Goal: Task Accomplishment & Management: Manage account settings

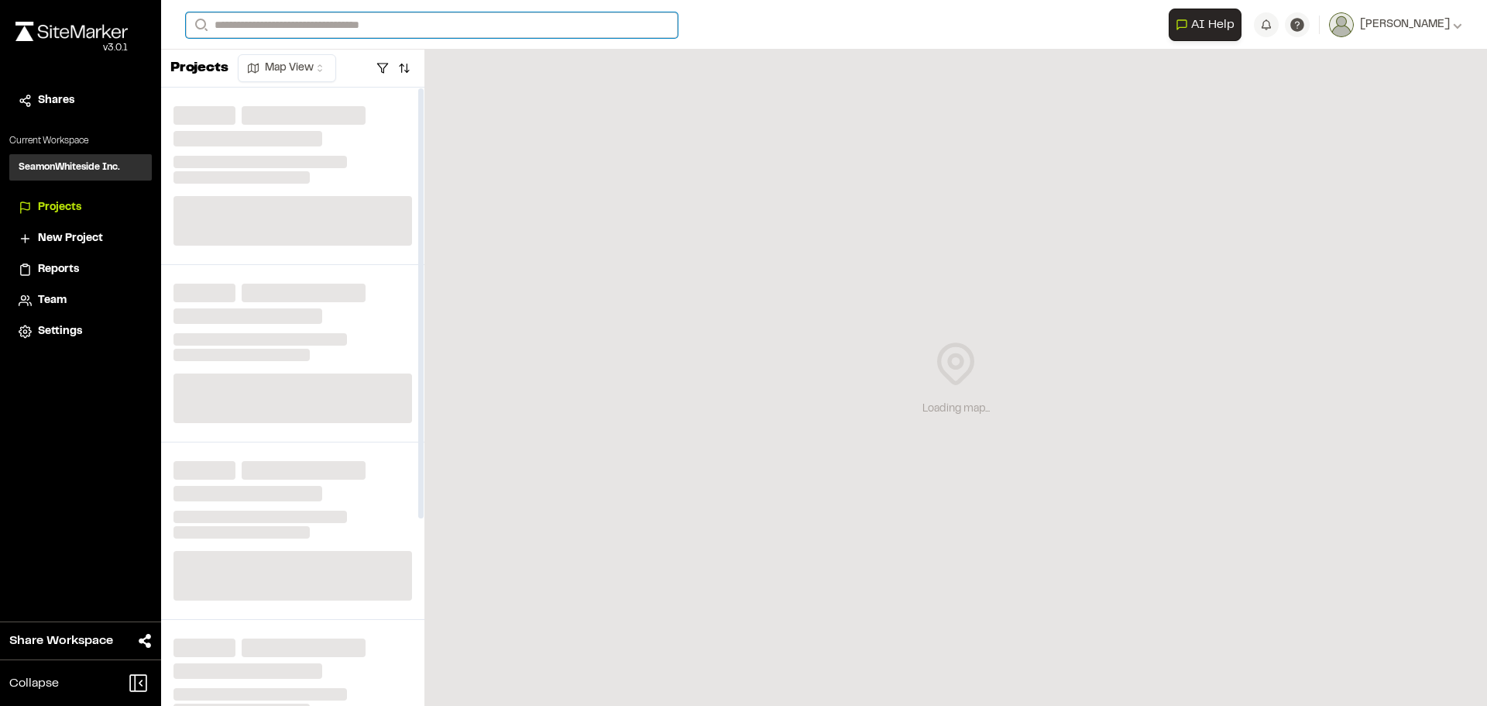
click at [302, 33] on input "Search" at bounding box center [432, 25] width 492 height 26
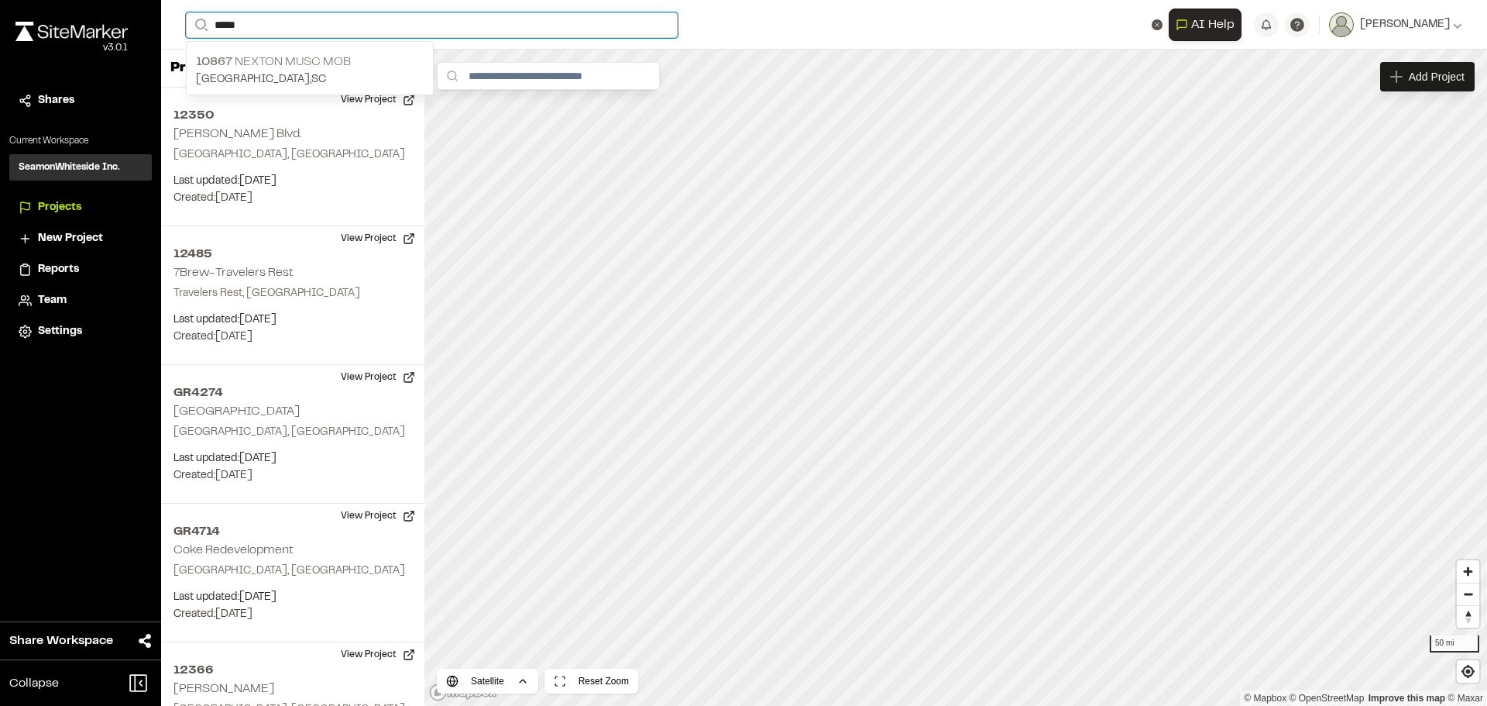
type input "*****"
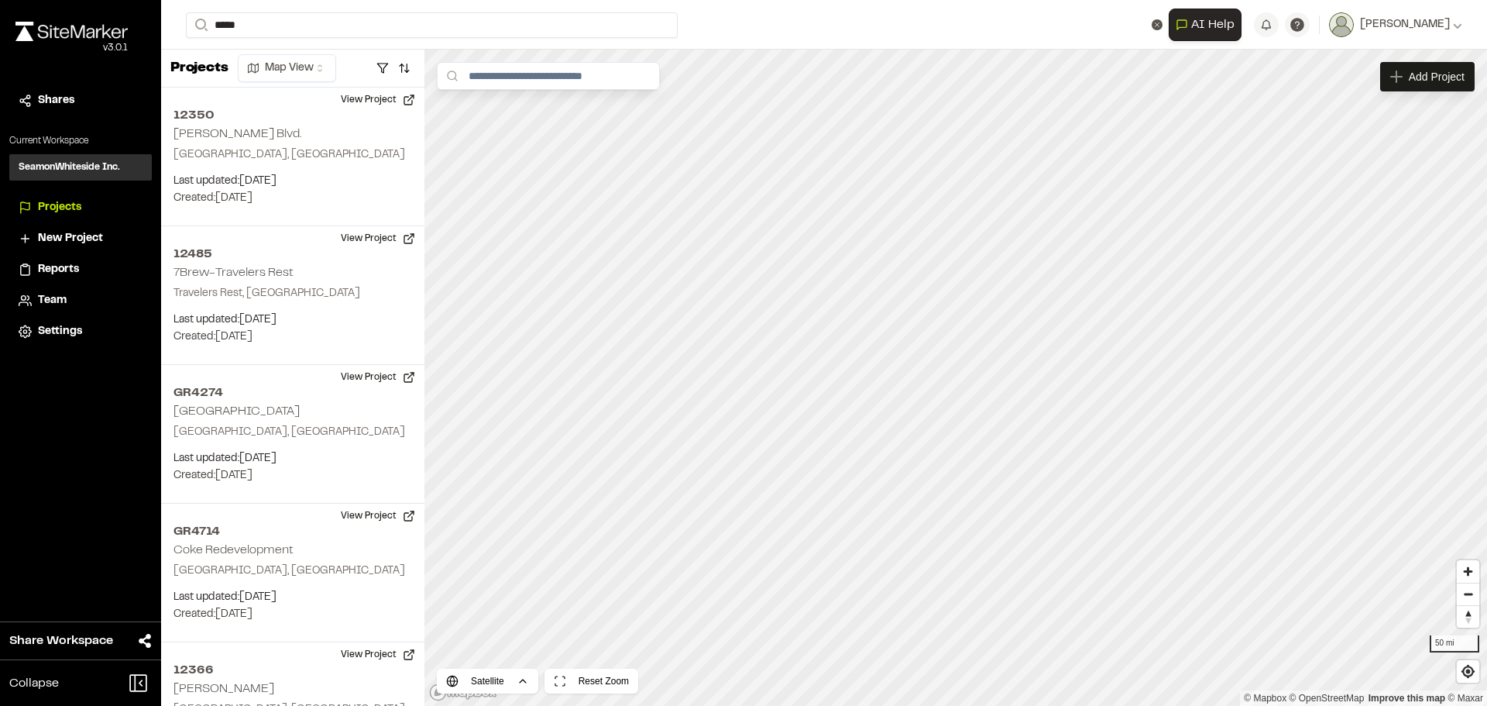
click at [329, 59] on p "10867 Nexton MUSC MOB" at bounding box center [310, 62] width 228 height 19
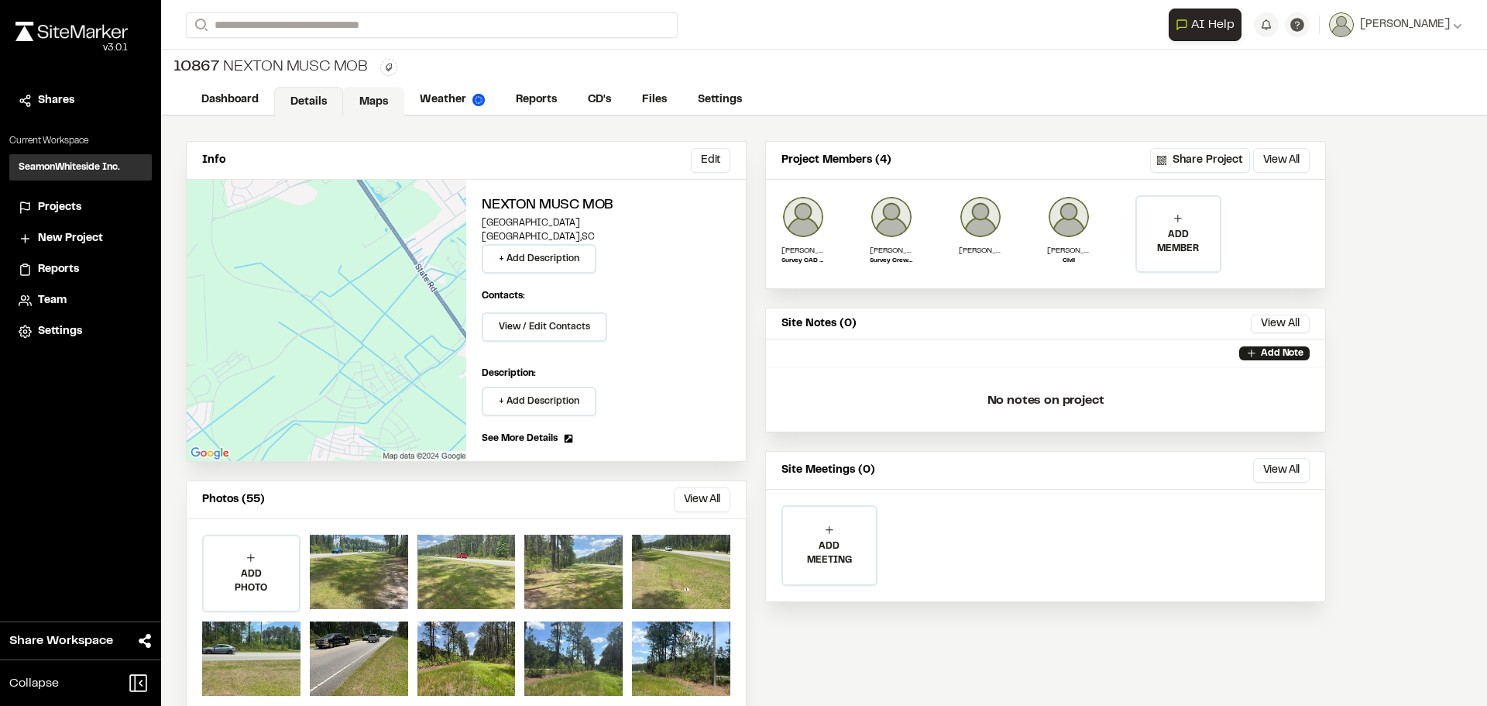
click at [356, 94] on link "Maps" at bounding box center [373, 101] width 61 height 29
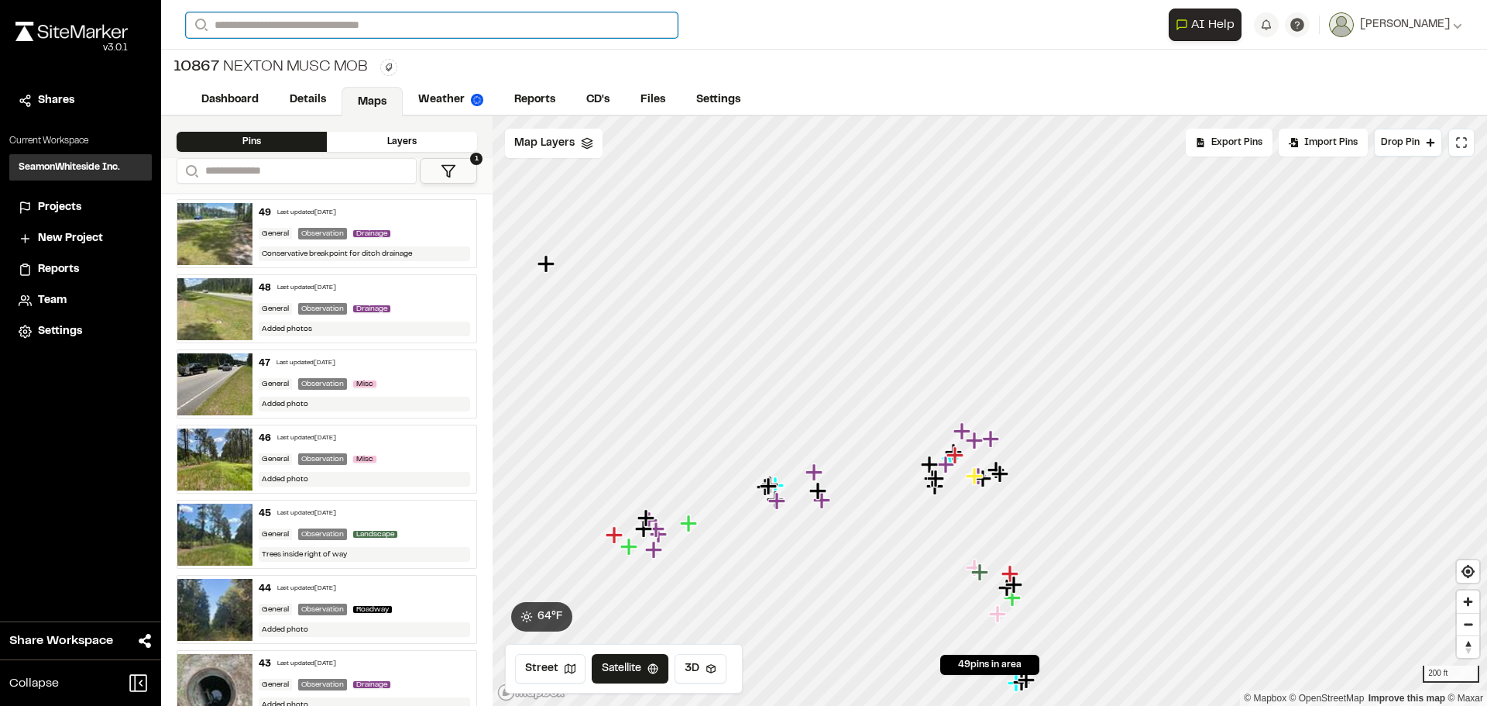
click at [264, 29] on input "Search" at bounding box center [432, 25] width 492 height 26
type input "*****"
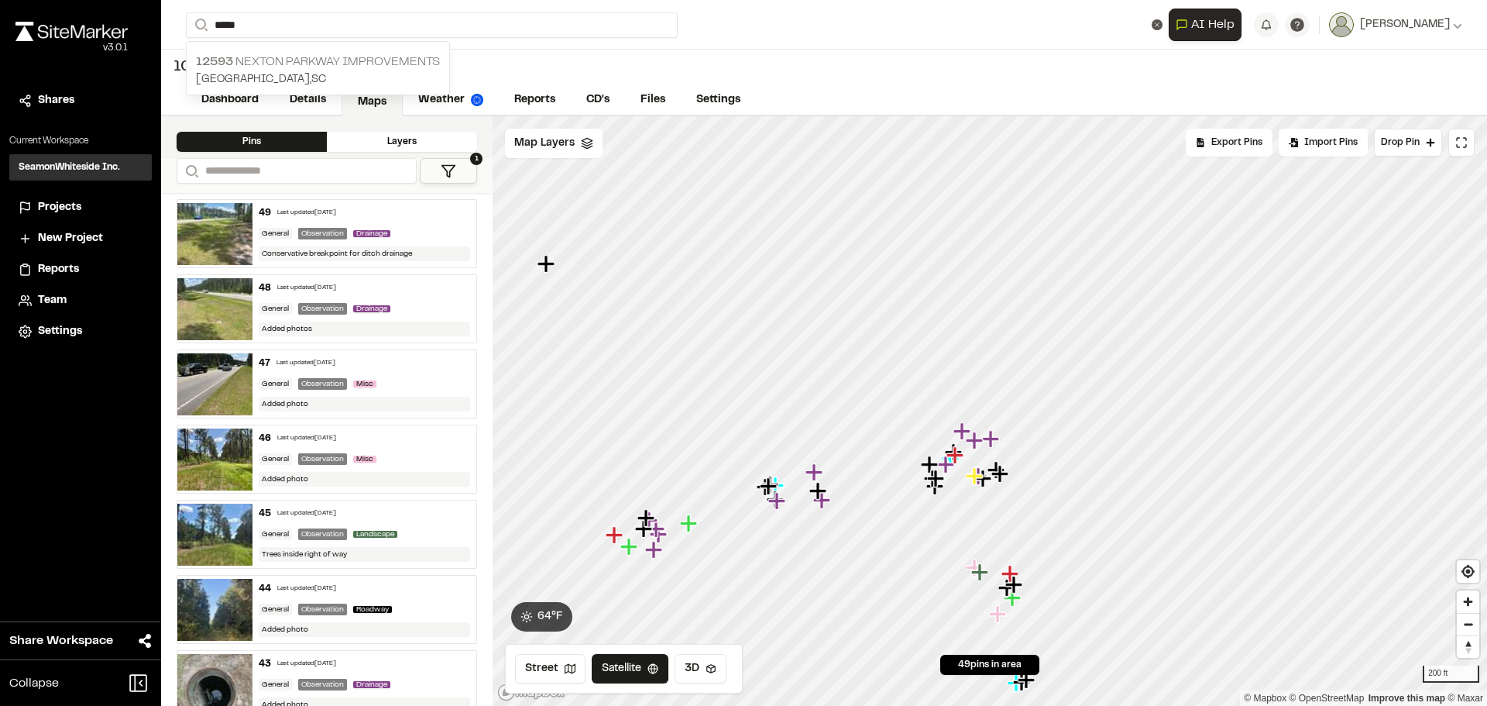
click at [283, 67] on p "12593 [GEOGRAPHIC_DATA] Improvements" at bounding box center [318, 62] width 244 height 19
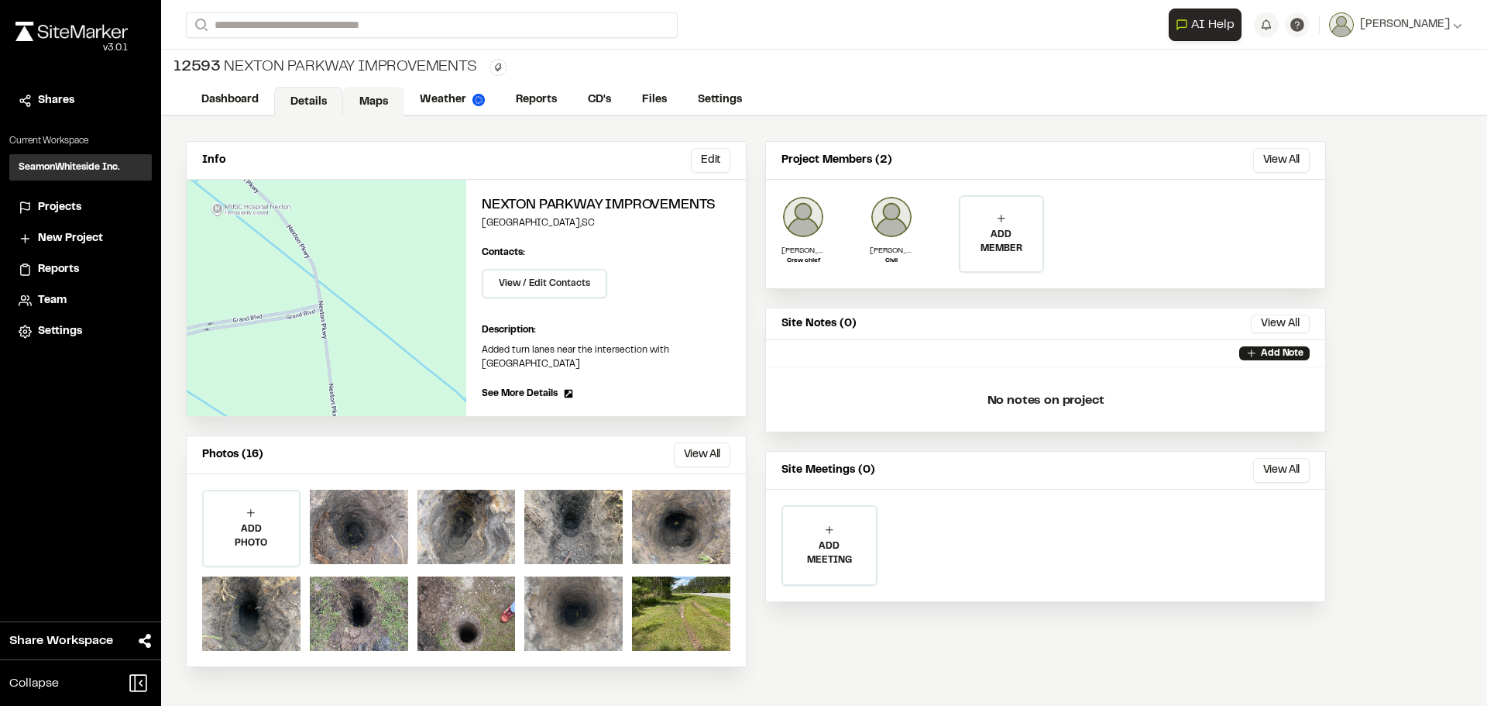
click at [373, 101] on link "Maps" at bounding box center [373, 101] width 61 height 29
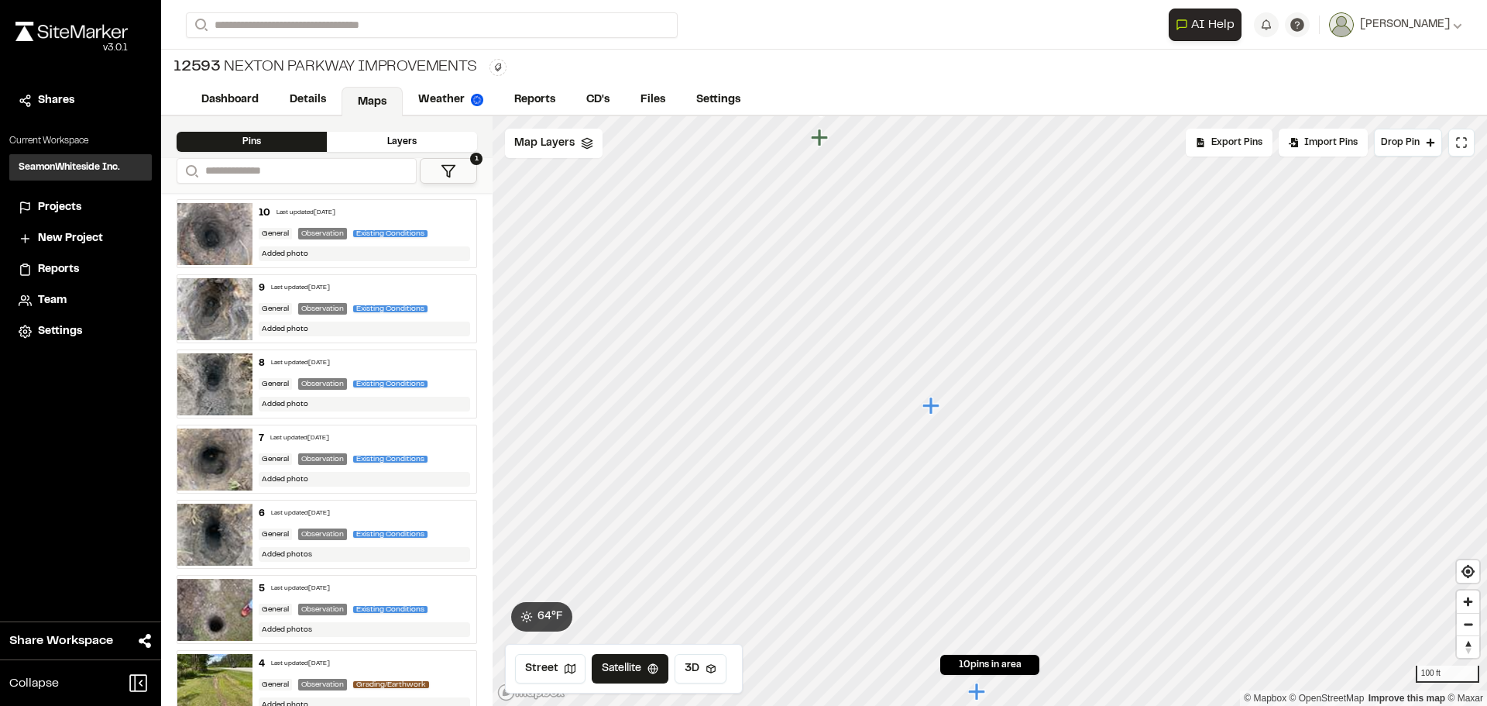
click at [387, 584] on div "5 Last updated Sep 30, 2025" at bounding box center [365, 589] width 212 height 14
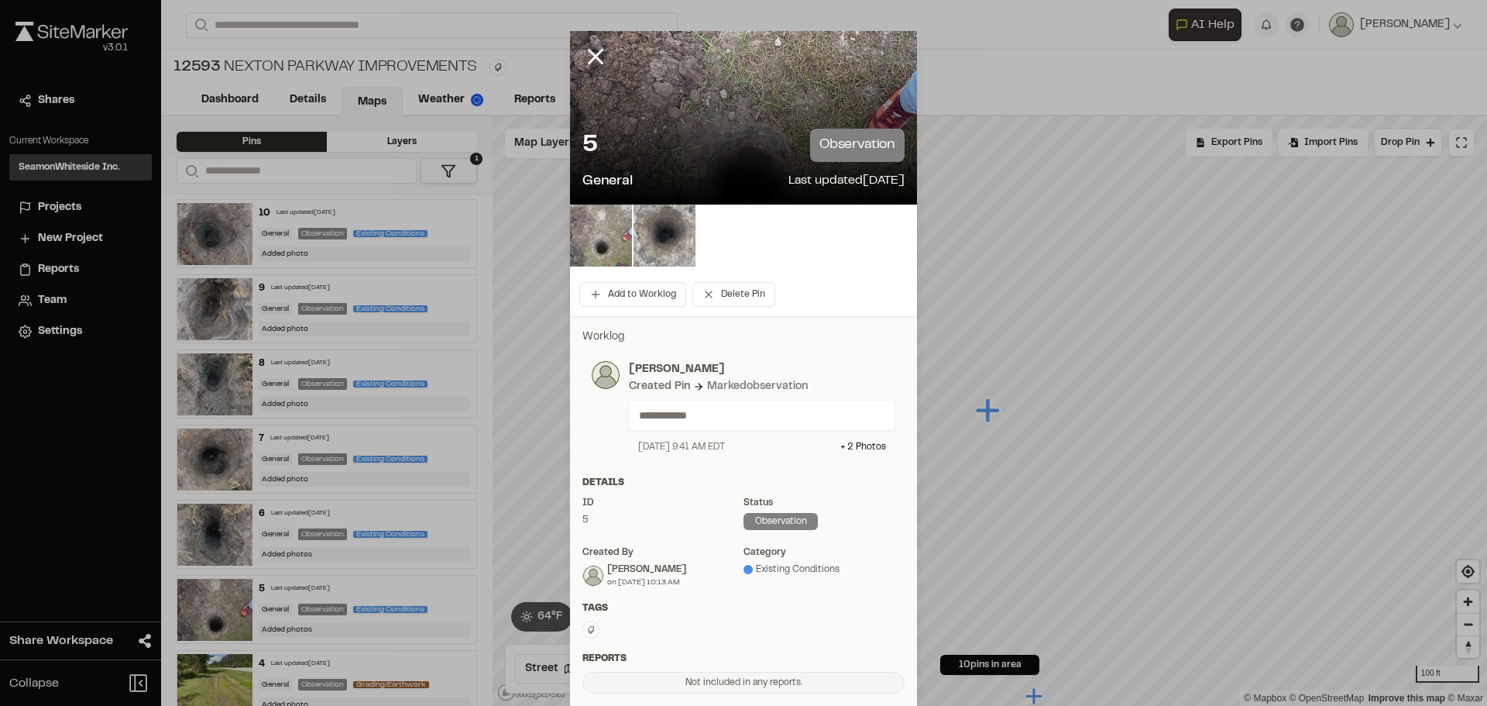
click at [602, 219] on img at bounding box center [601, 235] width 62 height 62
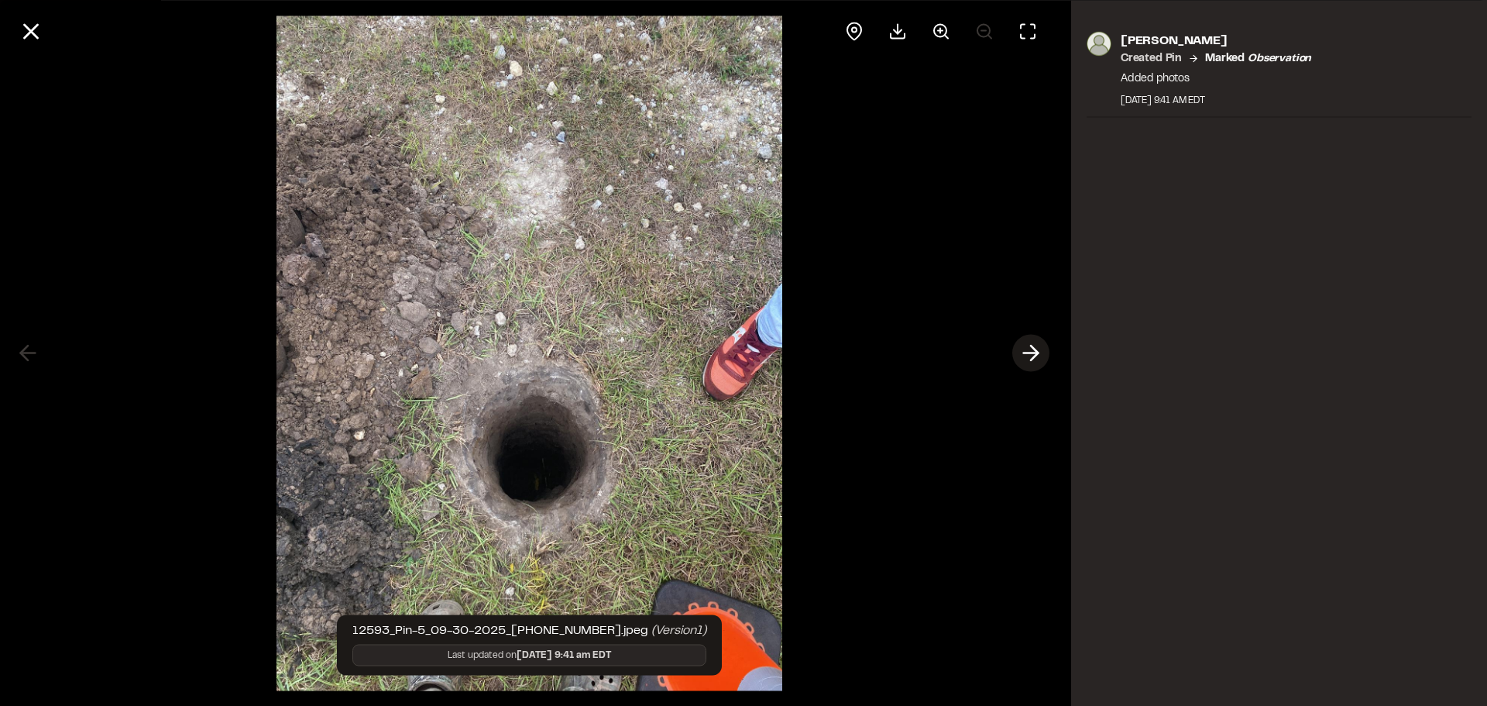
click at [1018, 352] on icon at bounding box center [1030, 353] width 25 height 26
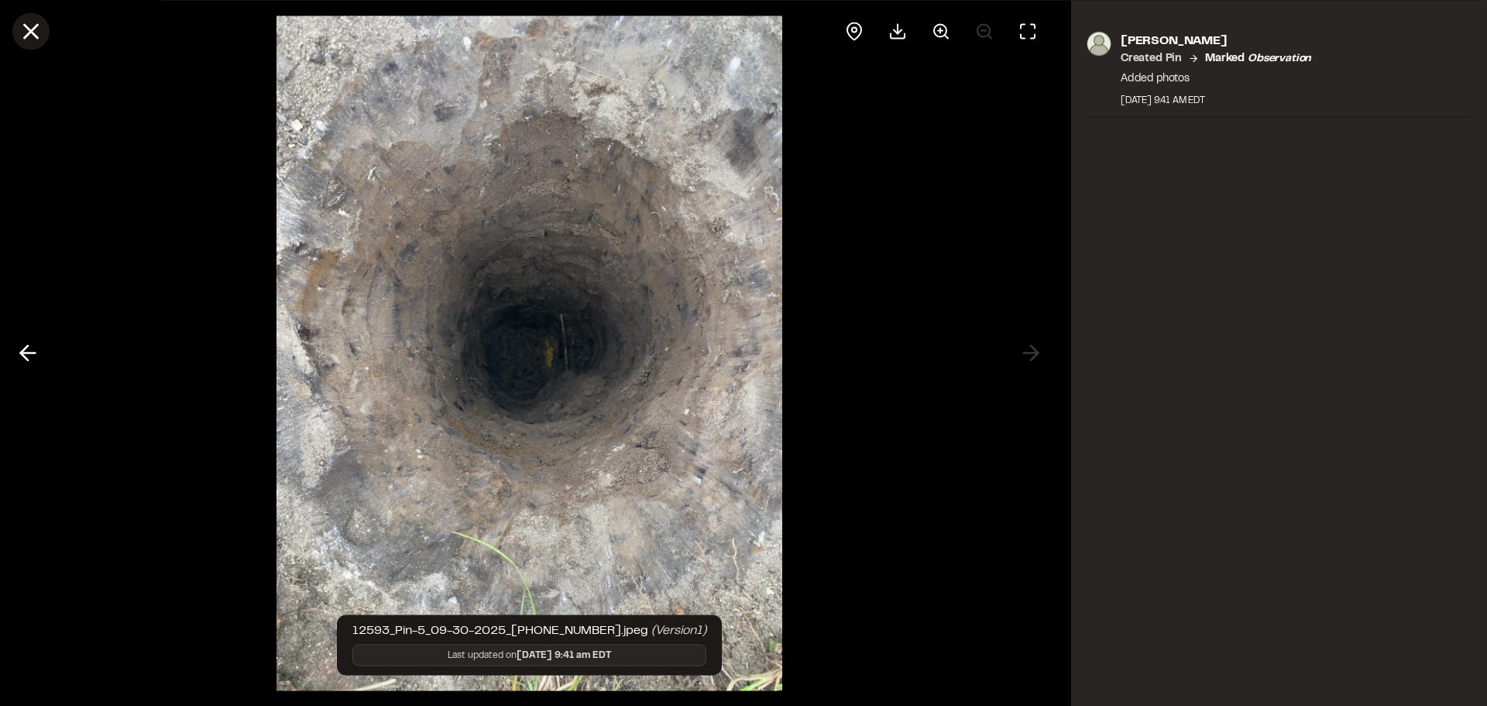
click at [33, 34] on line at bounding box center [31, 31] width 13 height 13
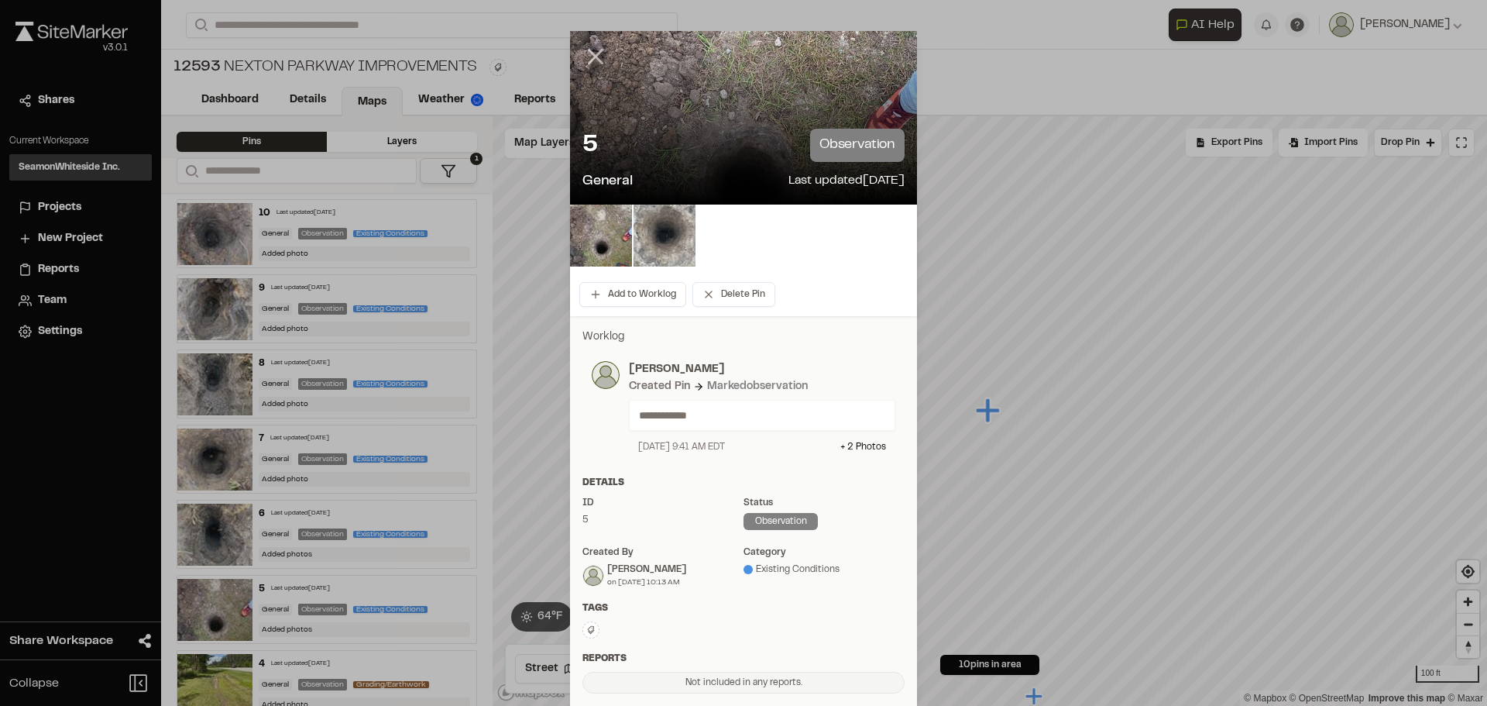
click at [592, 50] on icon at bounding box center [595, 56] width 26 height 26
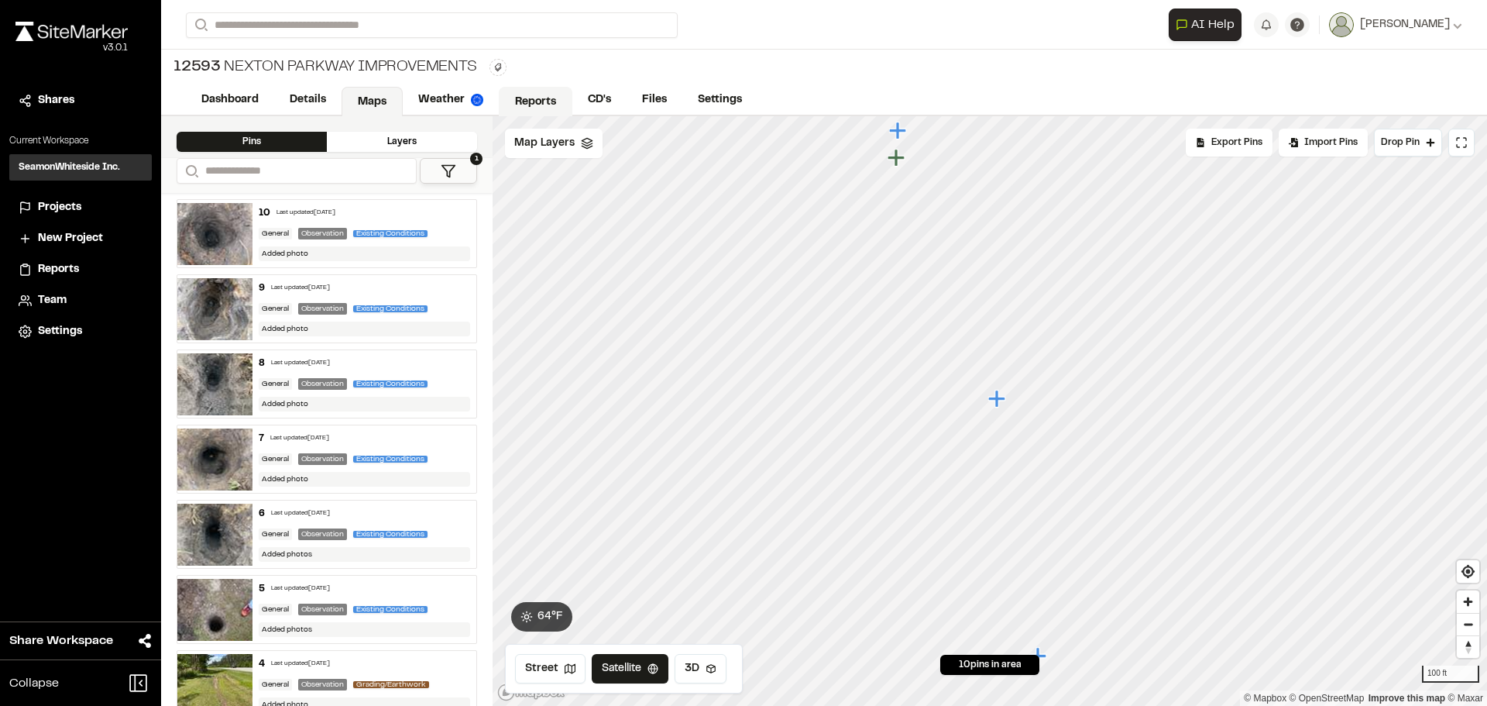
click at [529, 93] on link "Reports" at bounding box center [536, 101] width 74 height 29
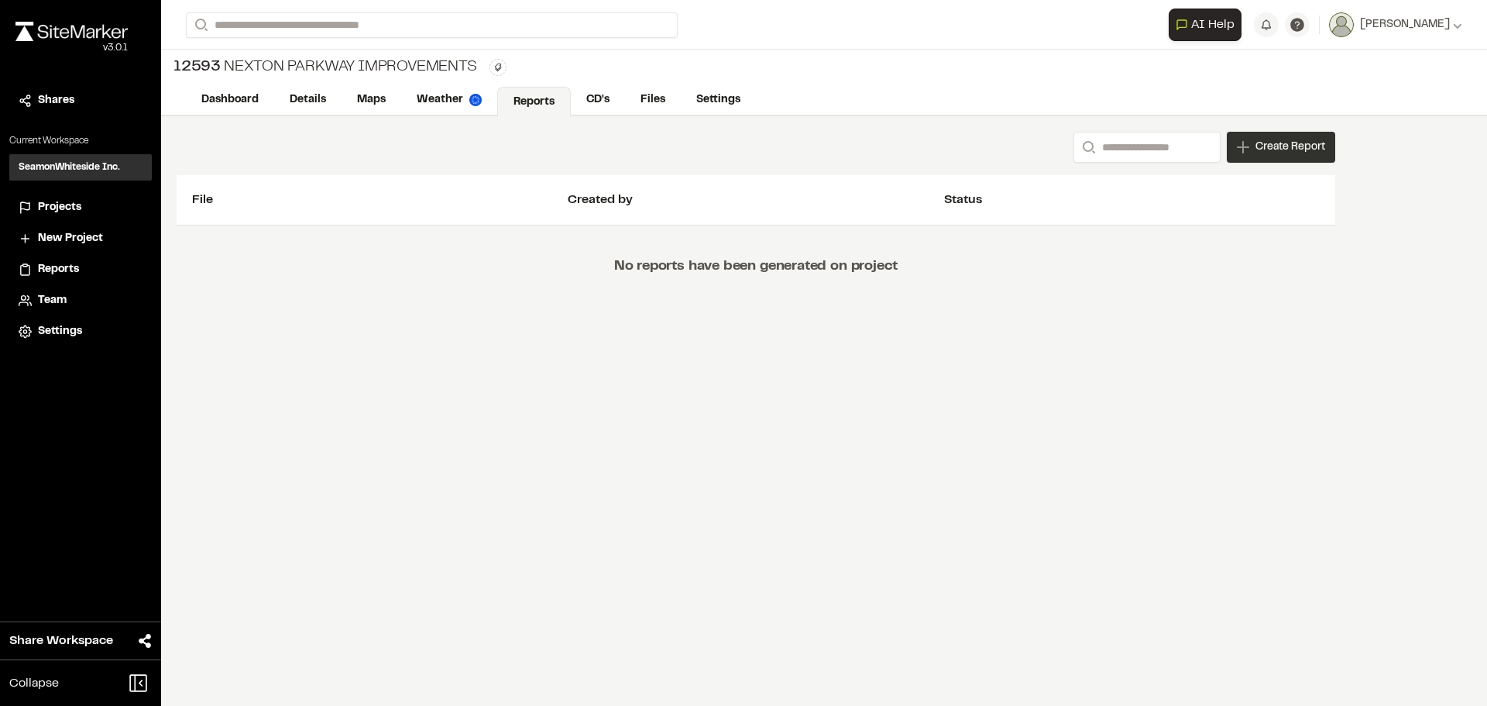
click at [1258, 147] on span "Create Report" at bounding box center [1290, 147] width 70 height 17
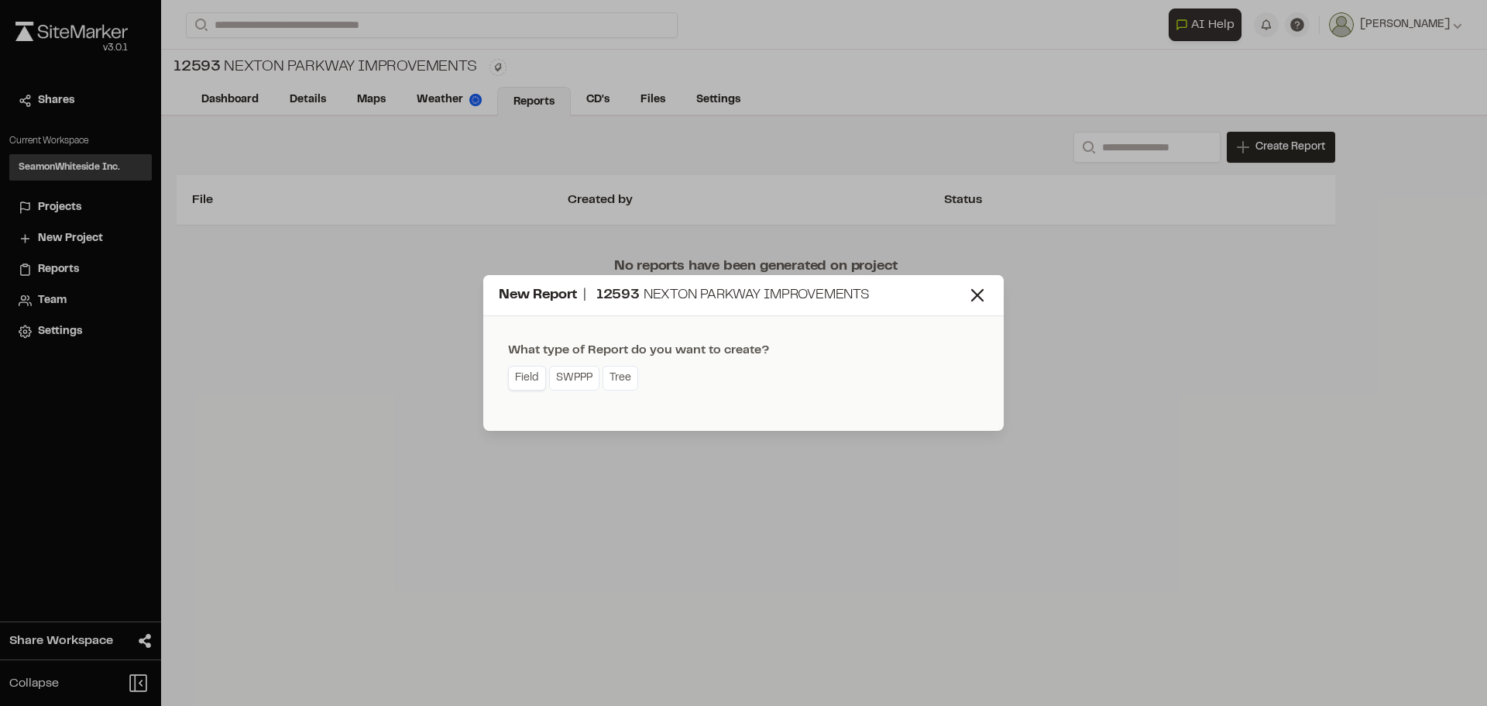
click at [529, 386] on link "Field" at bounding box center [527, 378] width 38 height 25
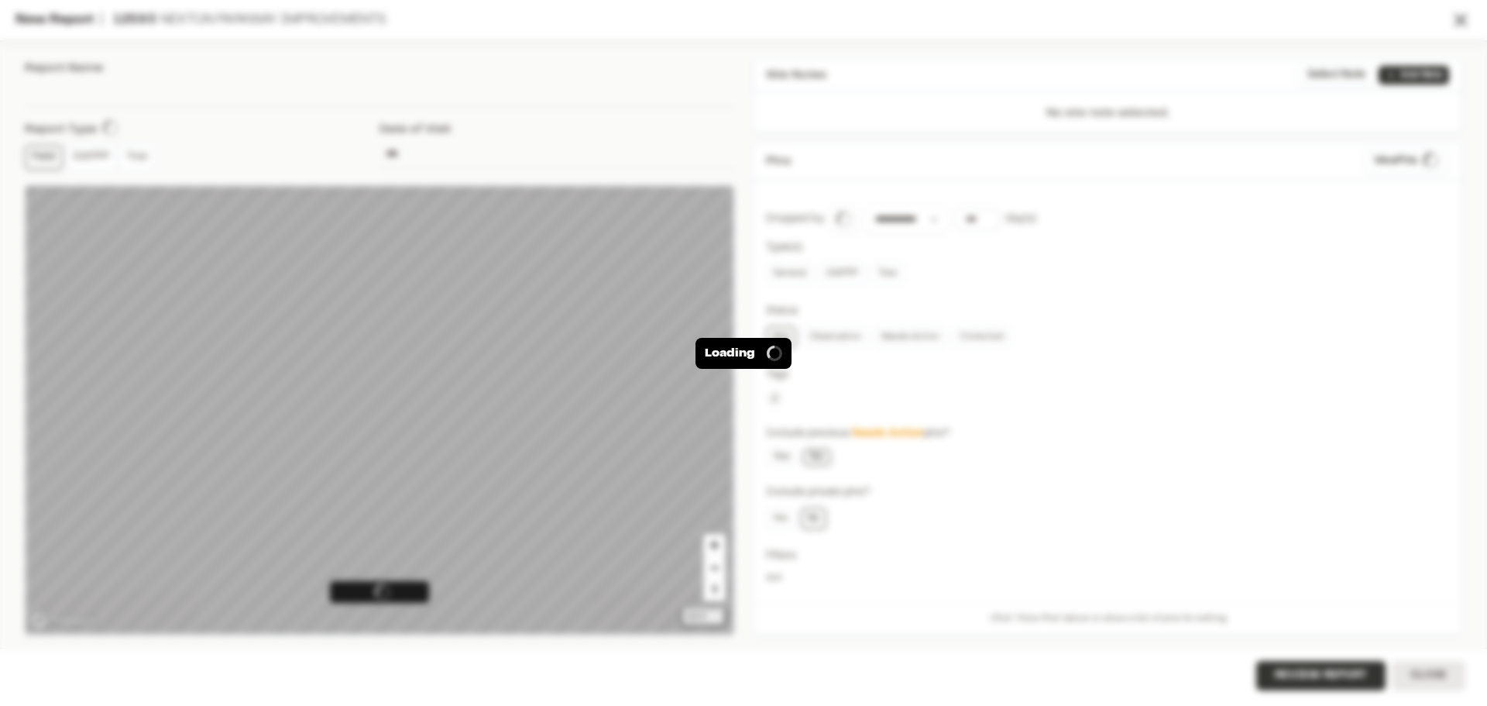
type input "**********"
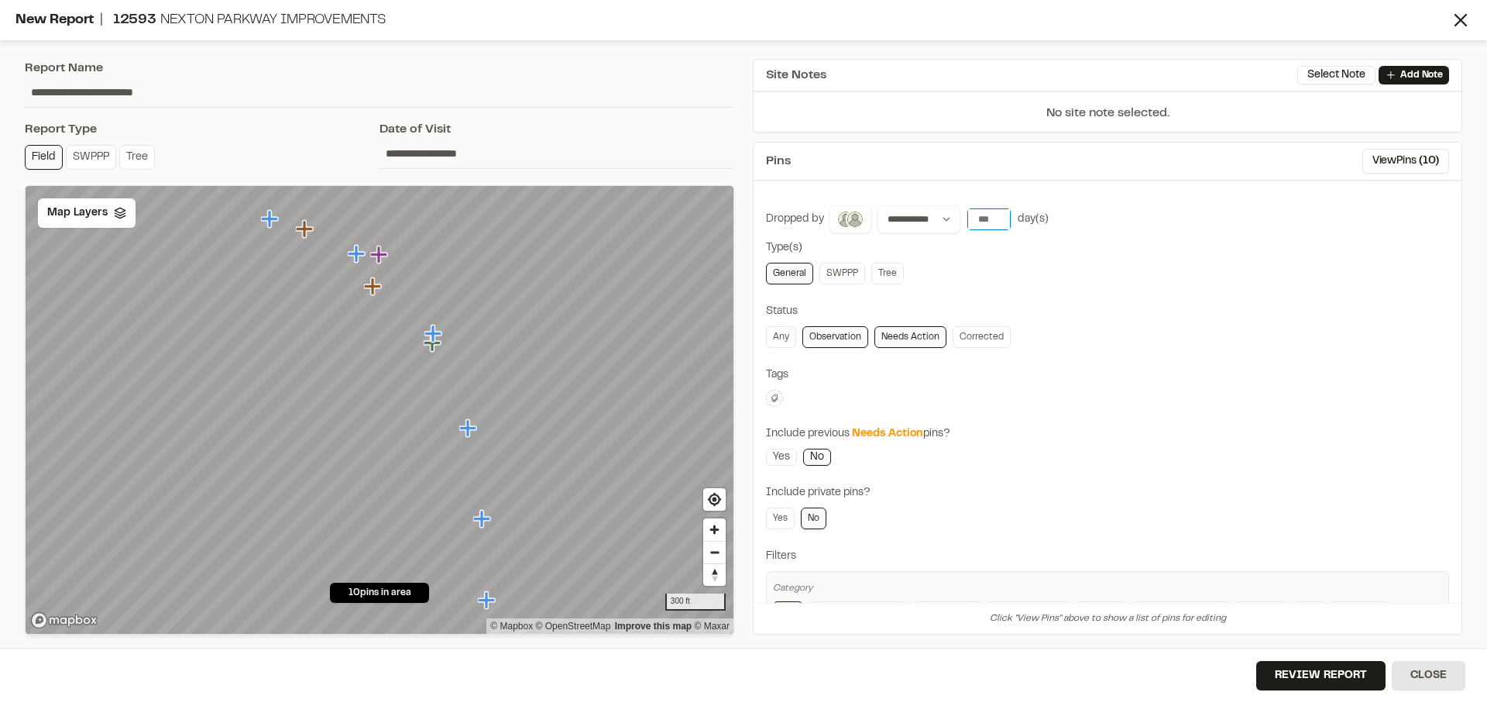
click at [994, 221] on input "***" at bounding box center [988, 219] width 43 height 22
type input "***"
click at [994, 221] on input "***" at bounding box center [988, 219] width 43 height 22
click at [1064, 249] on button "30 days" at bounding box center [1076, 251] width 49 height 25
click at [900, 337] on link "Needs Action" at bounding box center [910, 337] width 72 height 22
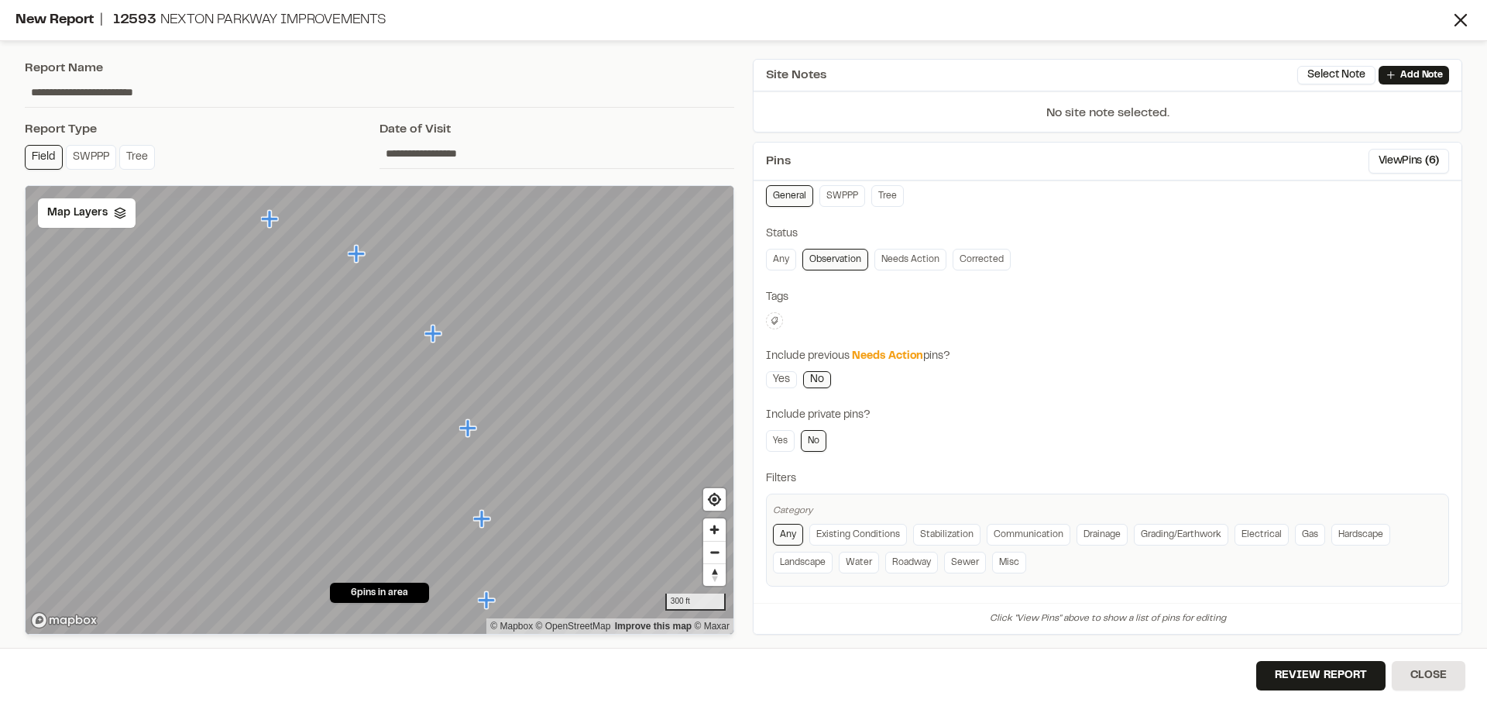
scroll to position [83, 0]
click at [1303, 530] on link "Gas" at bounding box center [1310, 529] width 30 height 22
click at [796, 530] on link "Any" at bounding box center [788, 529] width 30 height 22
click at [192, 91] on input "**********" at bounding box center [379, 91] width 709 height 29
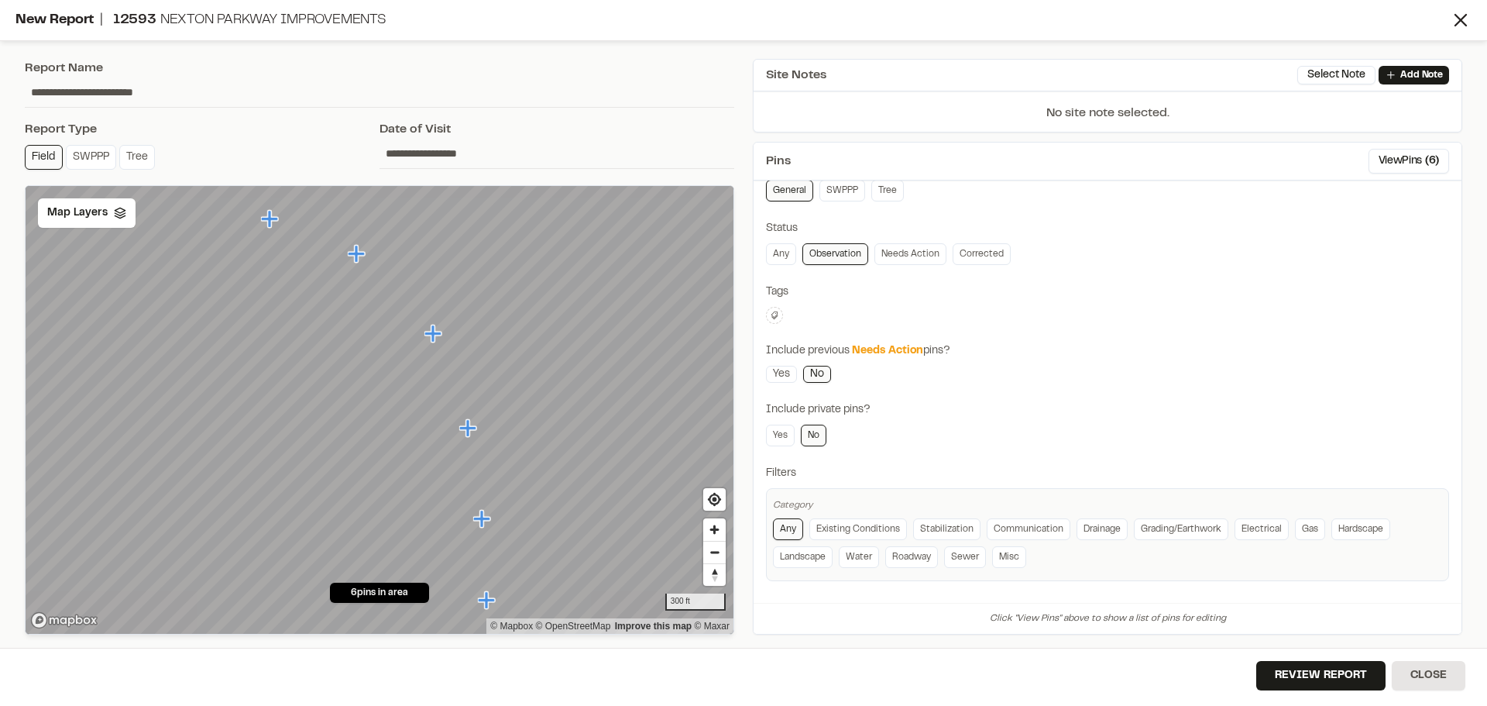
click at [192, 91] on input "**********" at bounding box center [379, 91] width 709 height 29
click at [211, 85] on input "**********" at bounding box center [379, 91] width 709 height 29
click at [207, 96] on input "**********" at bounding box center [379, 91] width 709 height 29
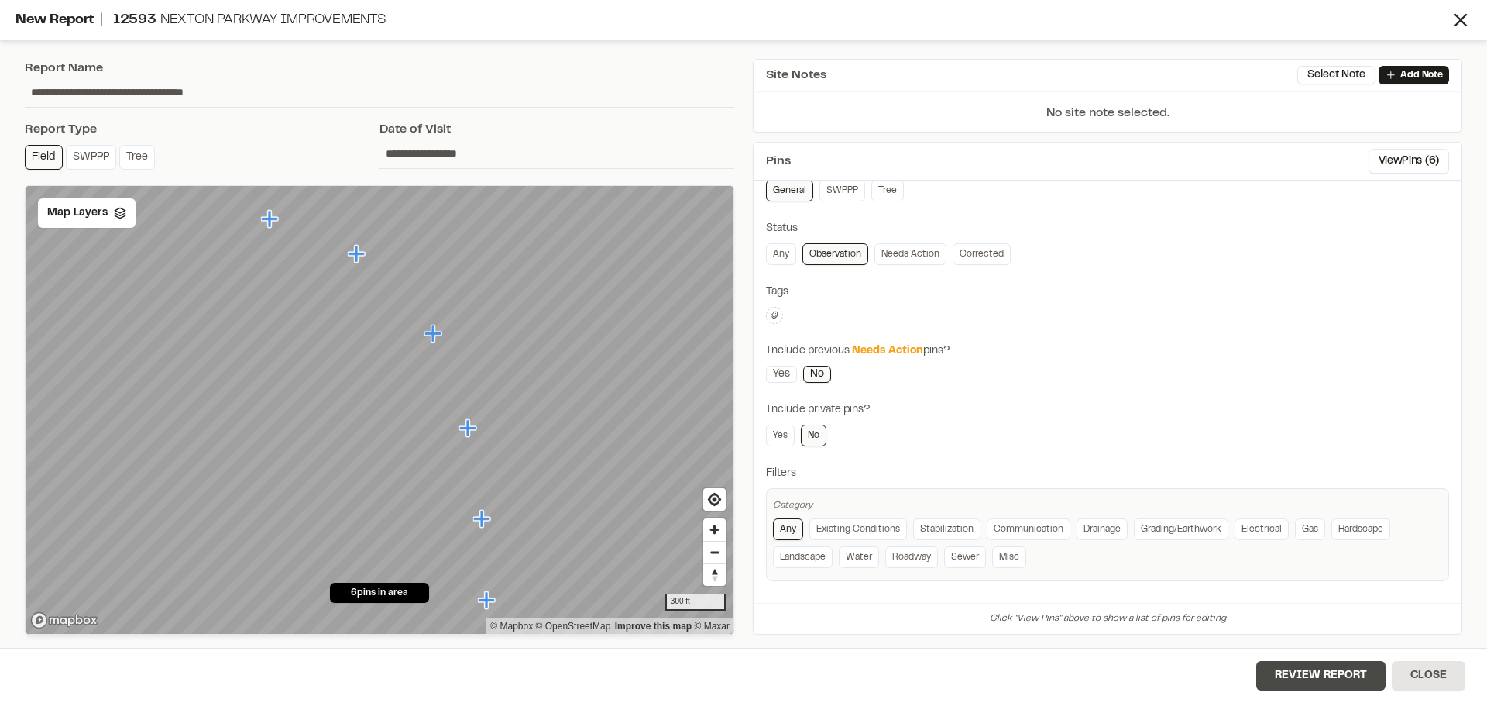
type input "**********"
click at [1303, 677] on button "Review Report" at bounding box center [1320, 675] width 129 height 29
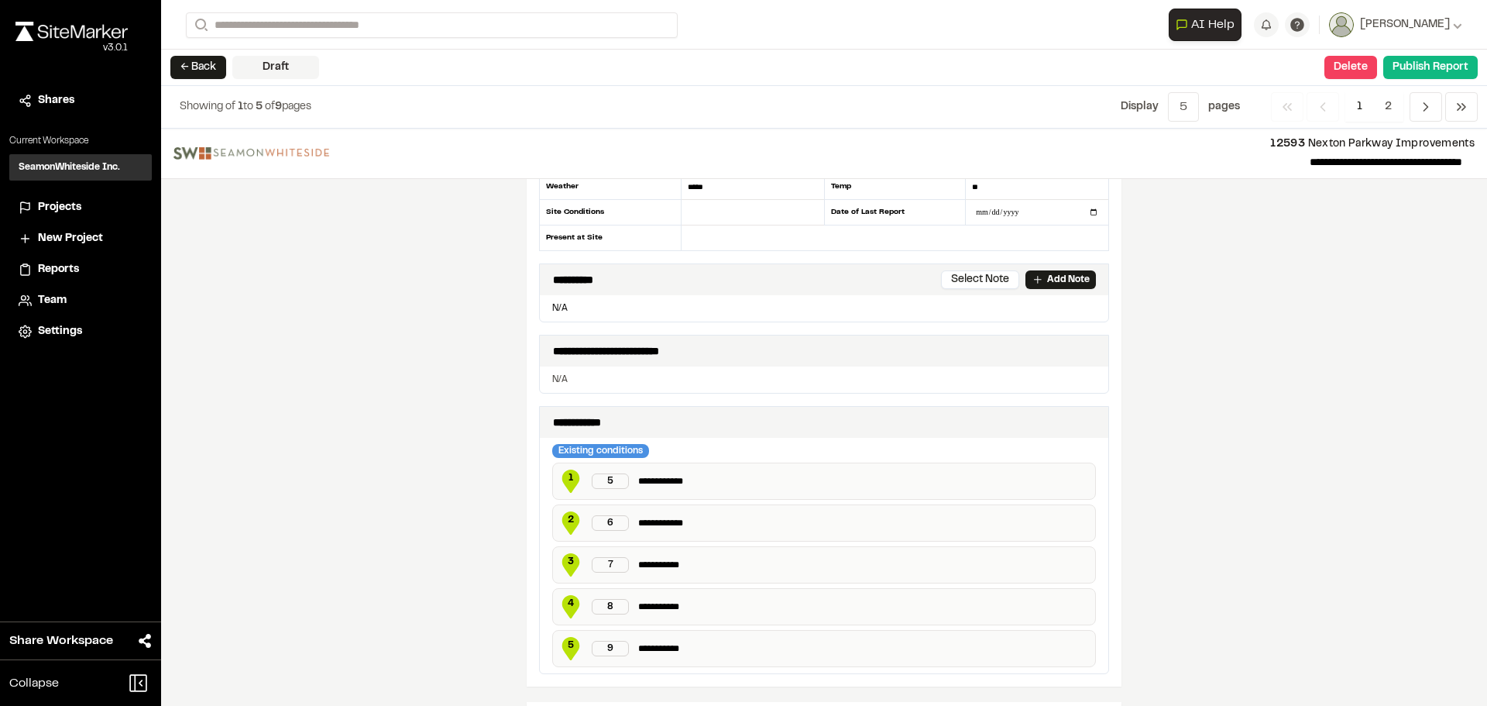
scroll to position [155, 0]
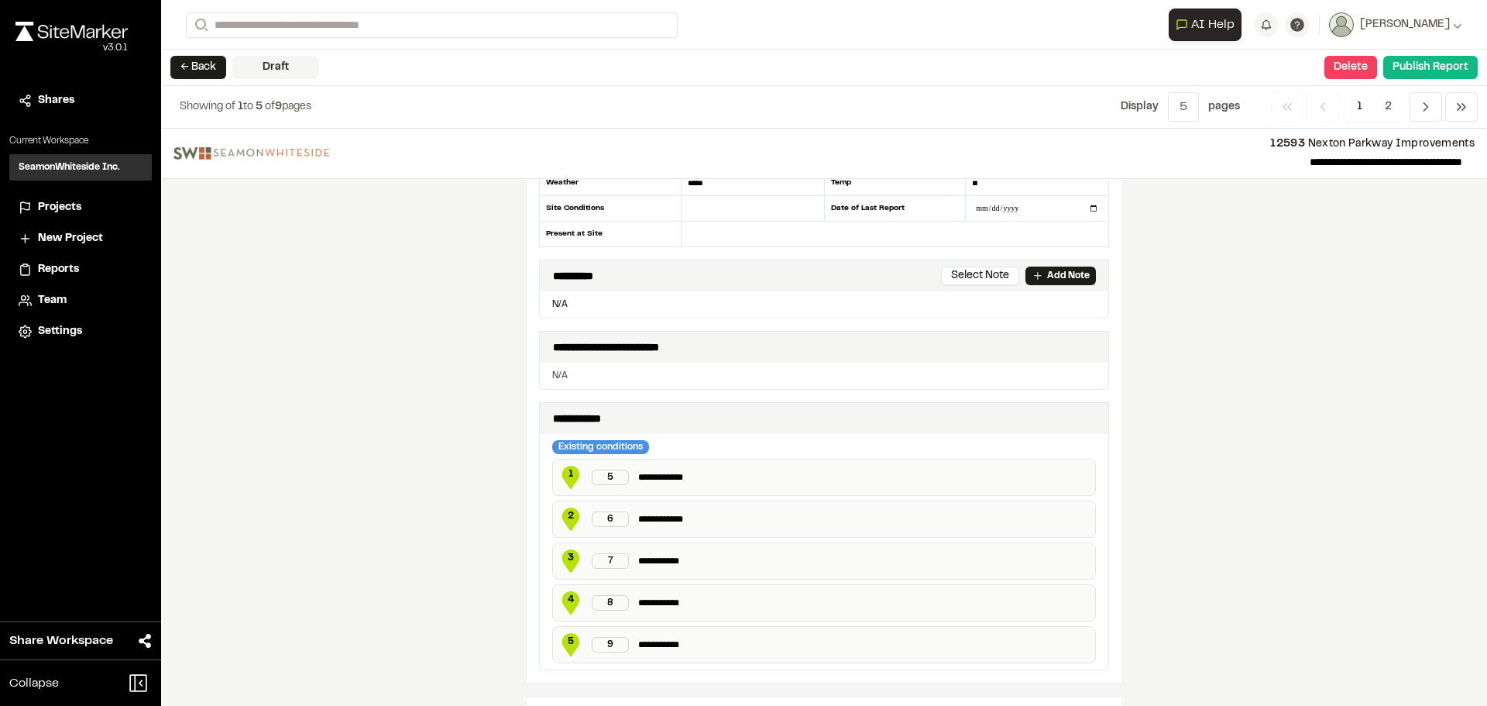
click at [606, 477] on div "5" at bounding box center [610, 476] width 37 height 15
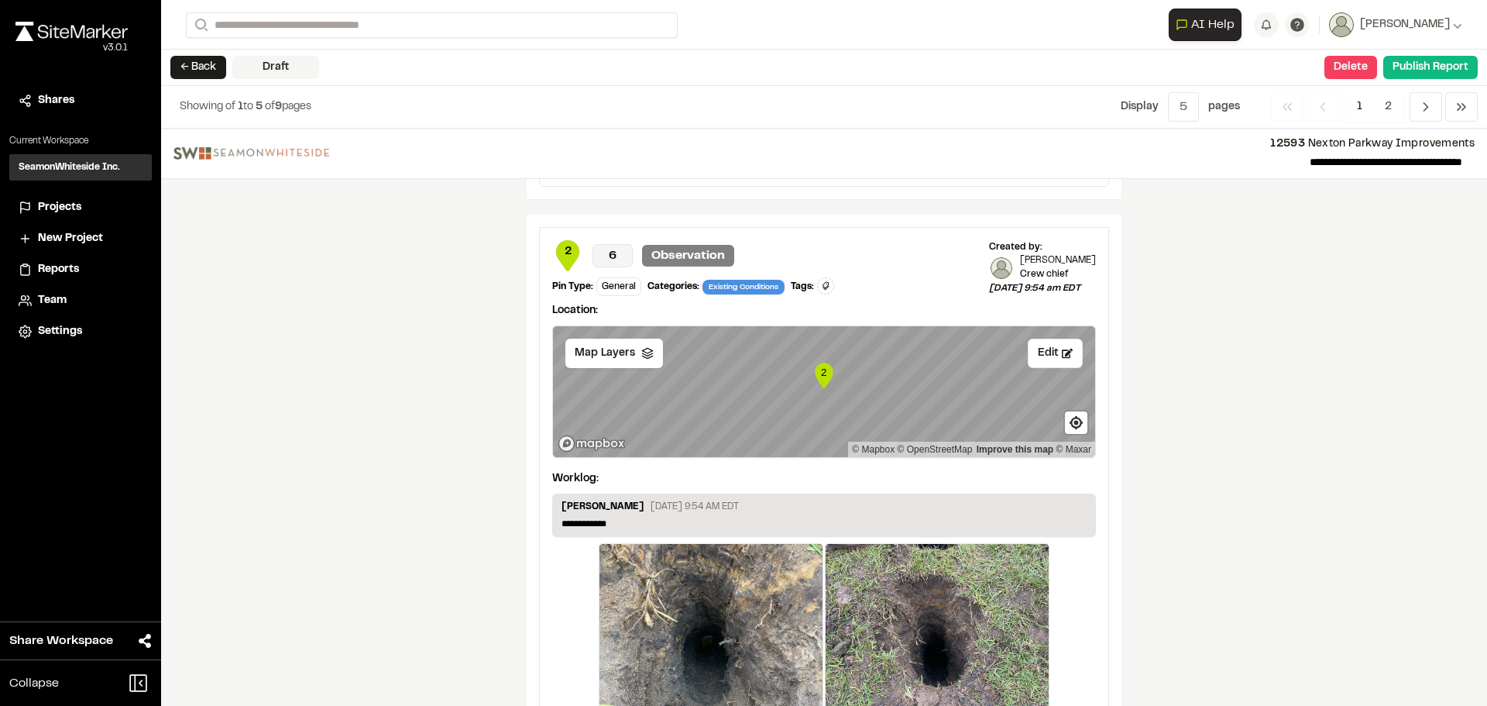
scroll to position [2333, 0]
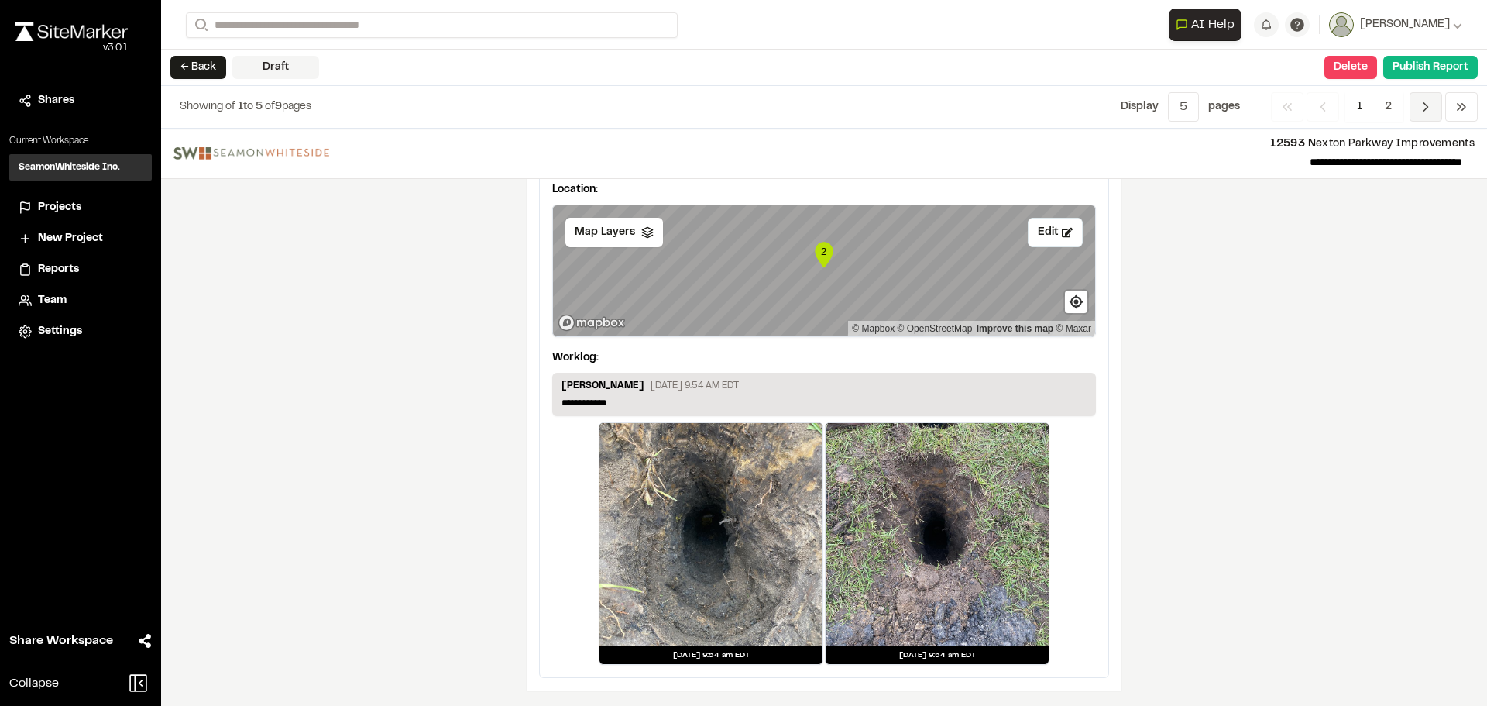
click at [1426, 112] on icon "Navigation" at bounding box center [1425, 106] width 15 height 15
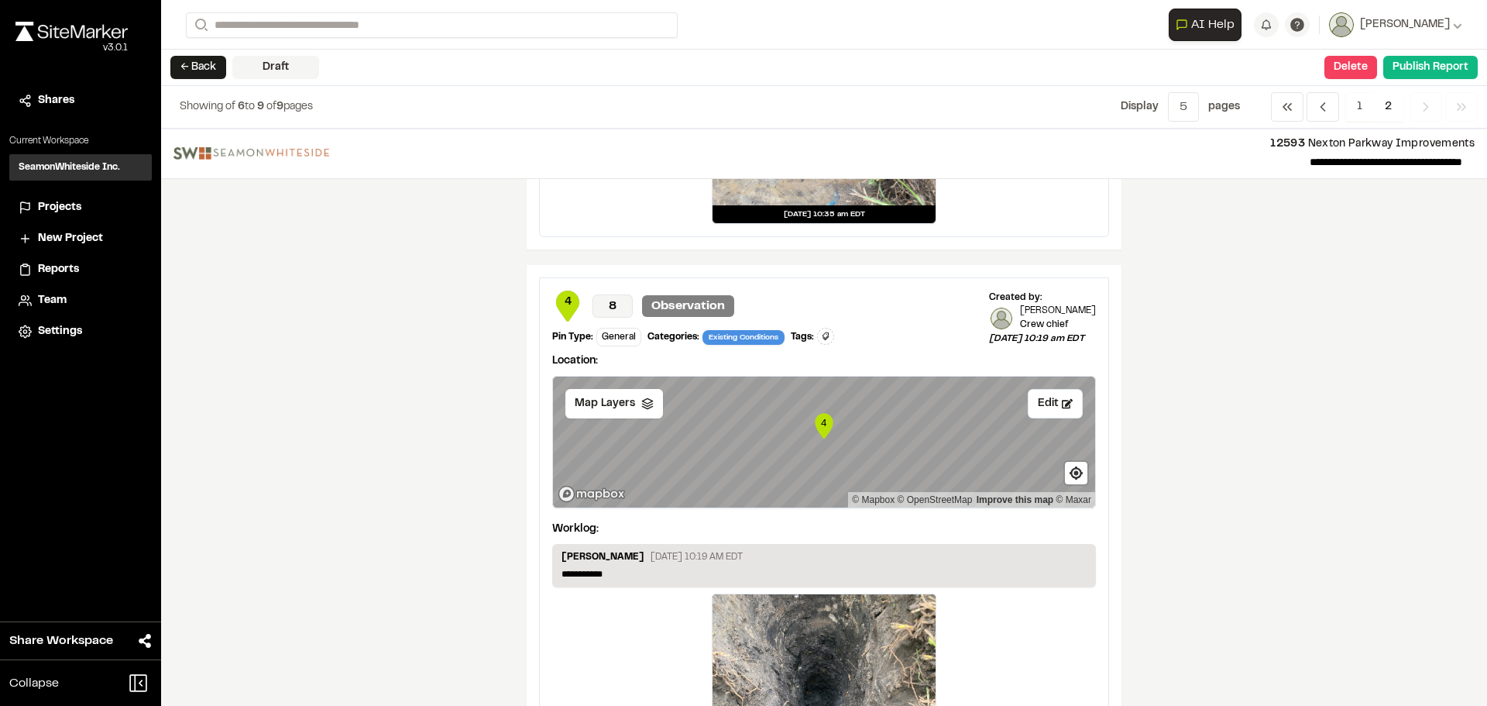
scroll to position [0, 0]
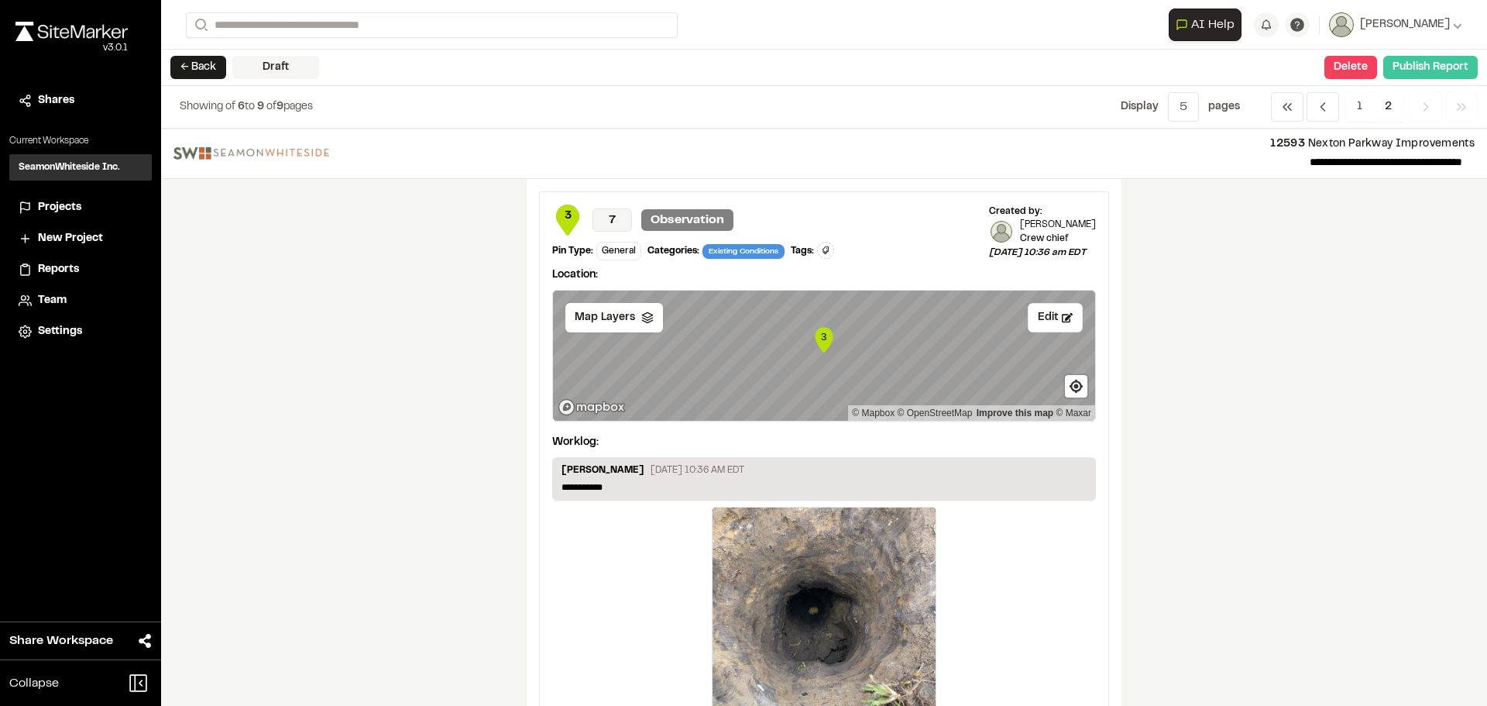
click at [1414, 63] on button "Publish Report" at bounding box center [1430, 67] width 94 height 23
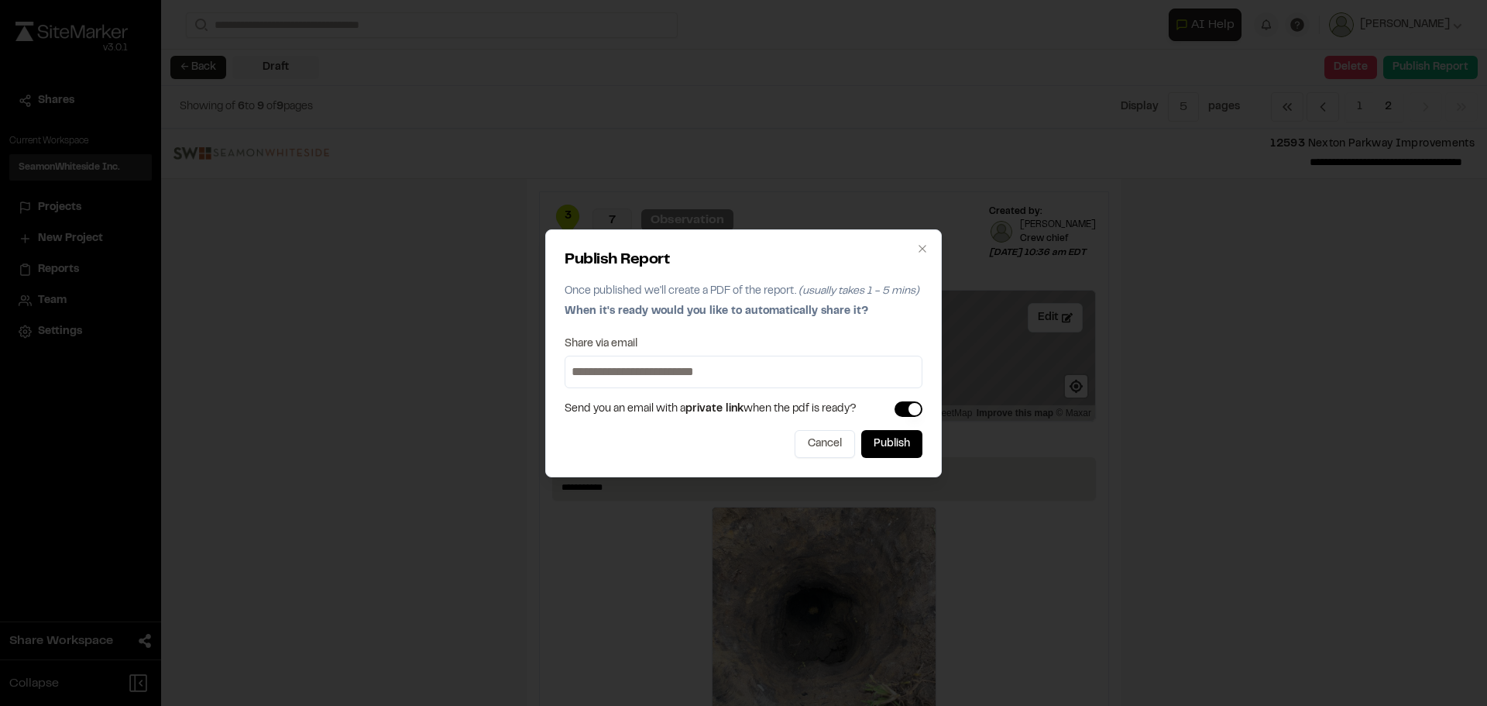
click at [766, 366] on input at bounding box center [743, 371] width 350 height 25
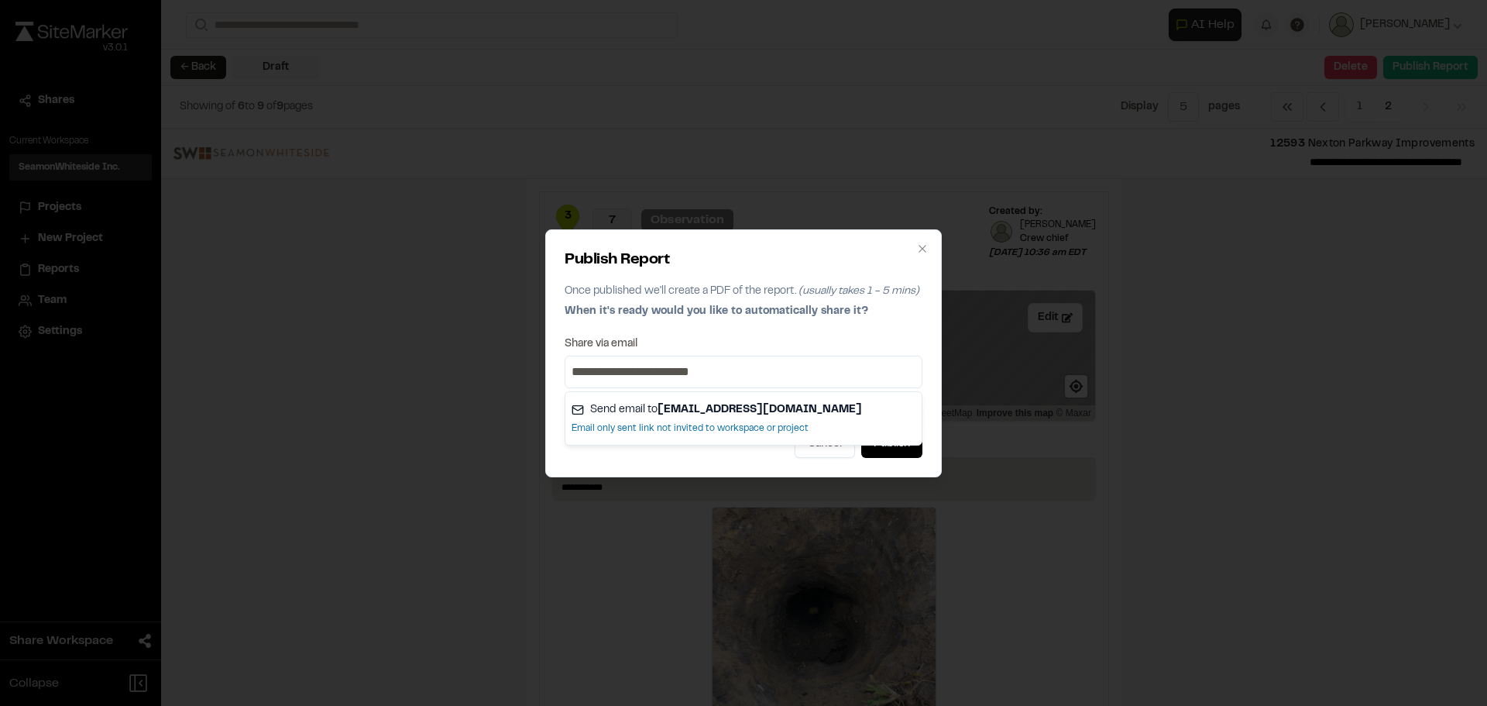
type input "**********"
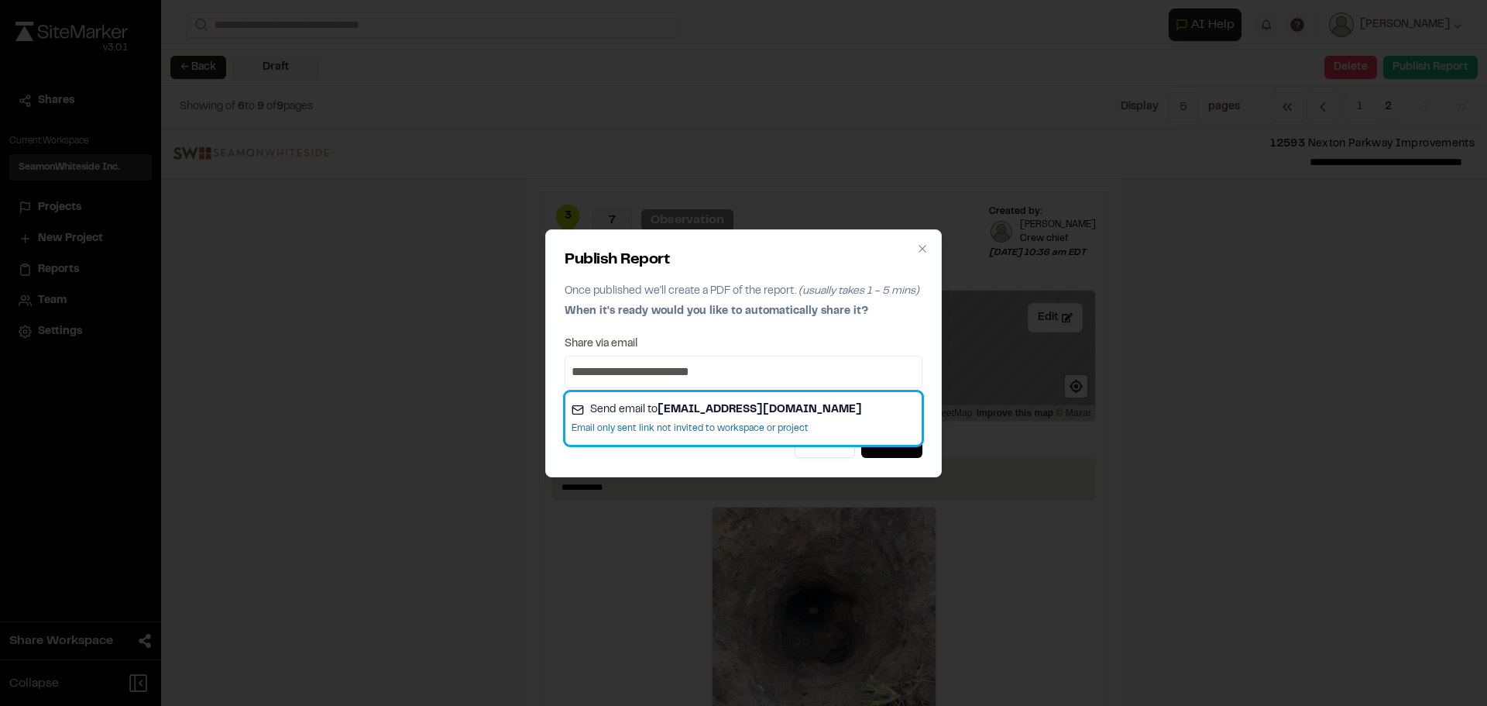
click at [682, 403] on span "Send email to dhair@seamonwhiteside.com" at bounding box center [726, 409] width 272 height 17
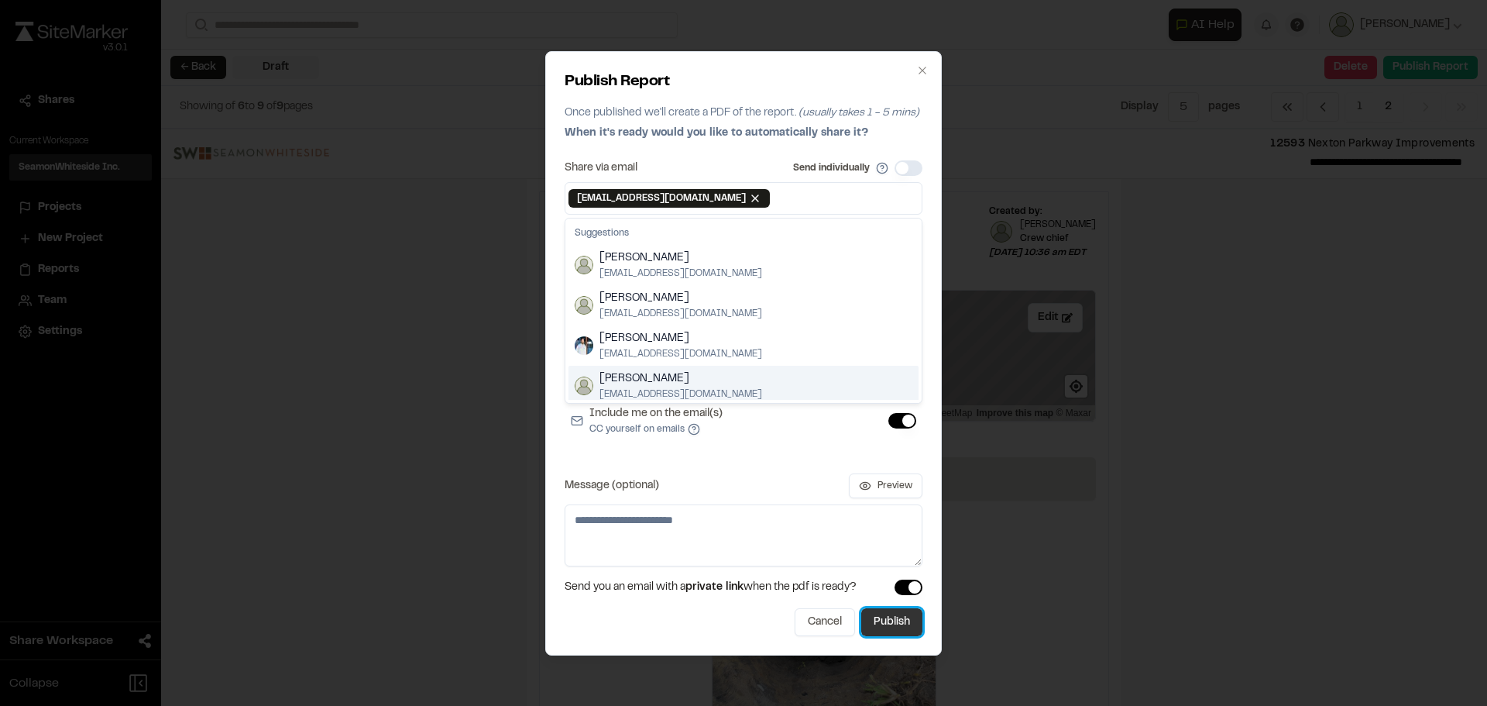
click at [884, 626] on button "Publish" at bounding box center [891, 622] width 61 height 28
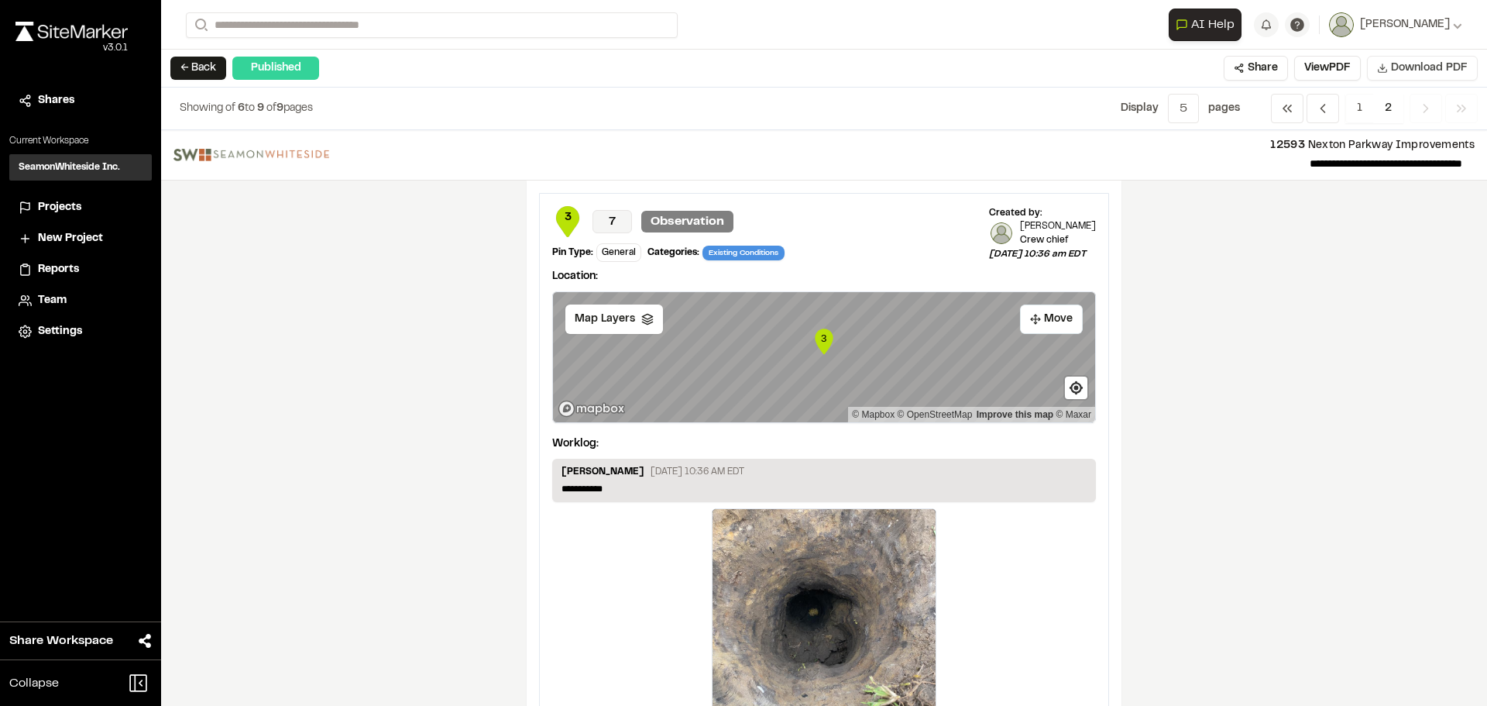
click at [1424, 69] on span "Download PDF" at bounding box center [1429, 68] width 77 height 17
click at [1323, 107] on polyline "Navigation" at bounding box center [1323, 109] width 4 height 8
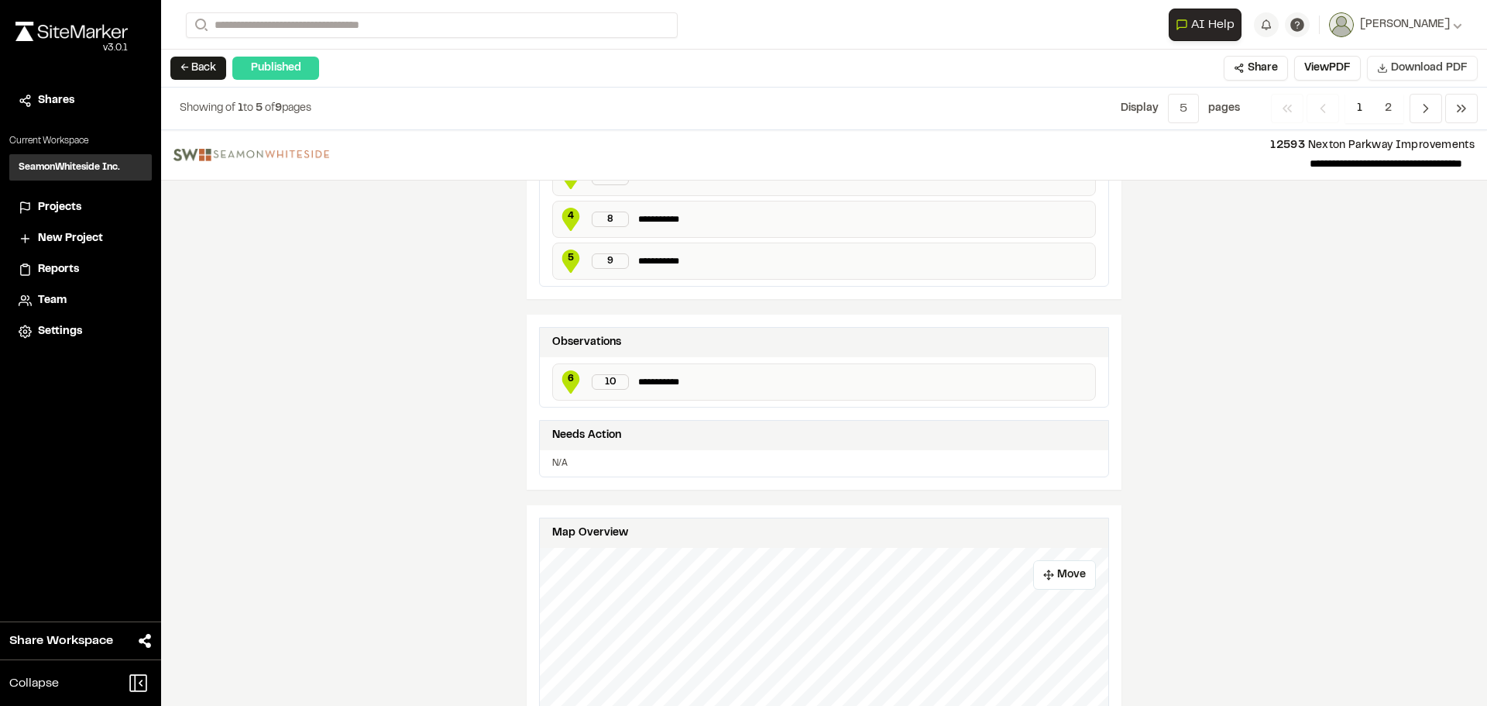
scroll to position [620, 0]
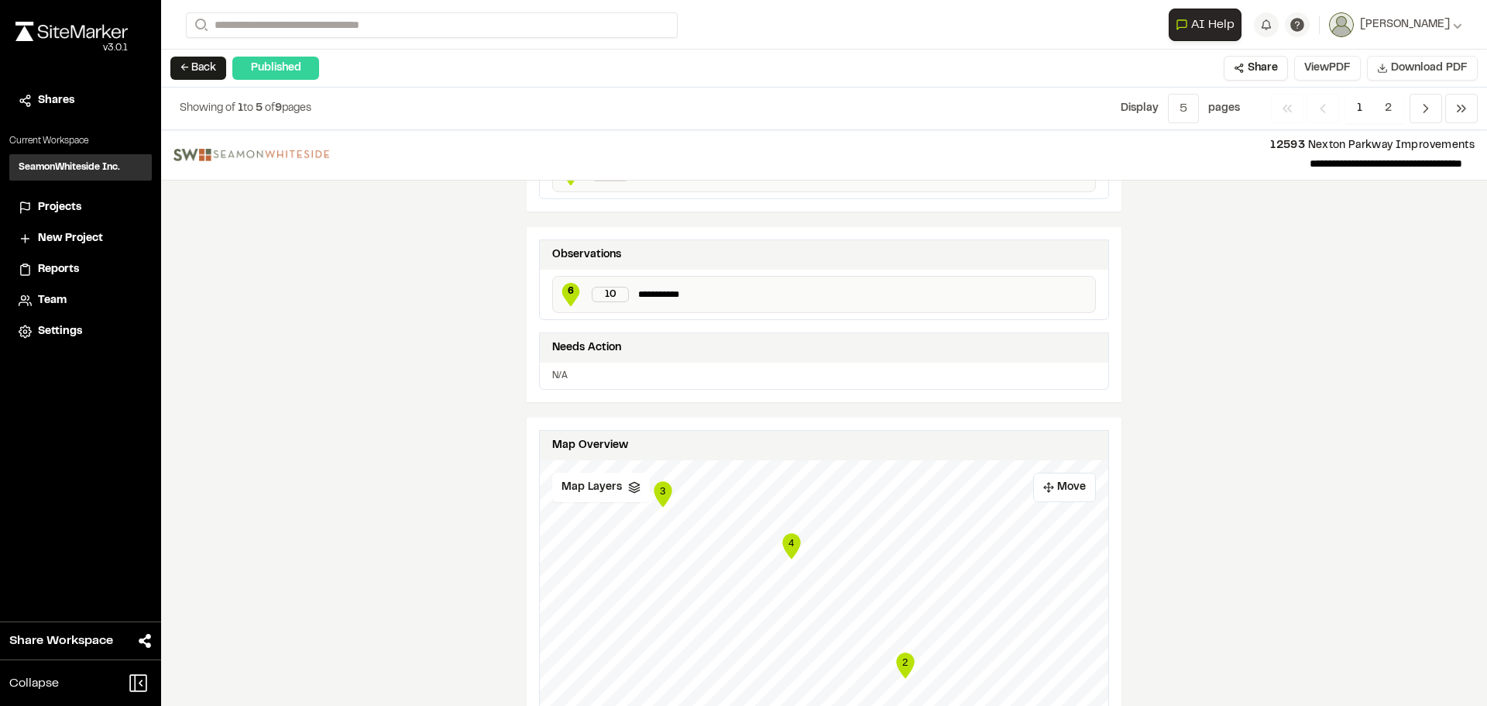
click at [1309, 70] on button "View PDF" at bounding box center [1327, 68] width 67 height 25
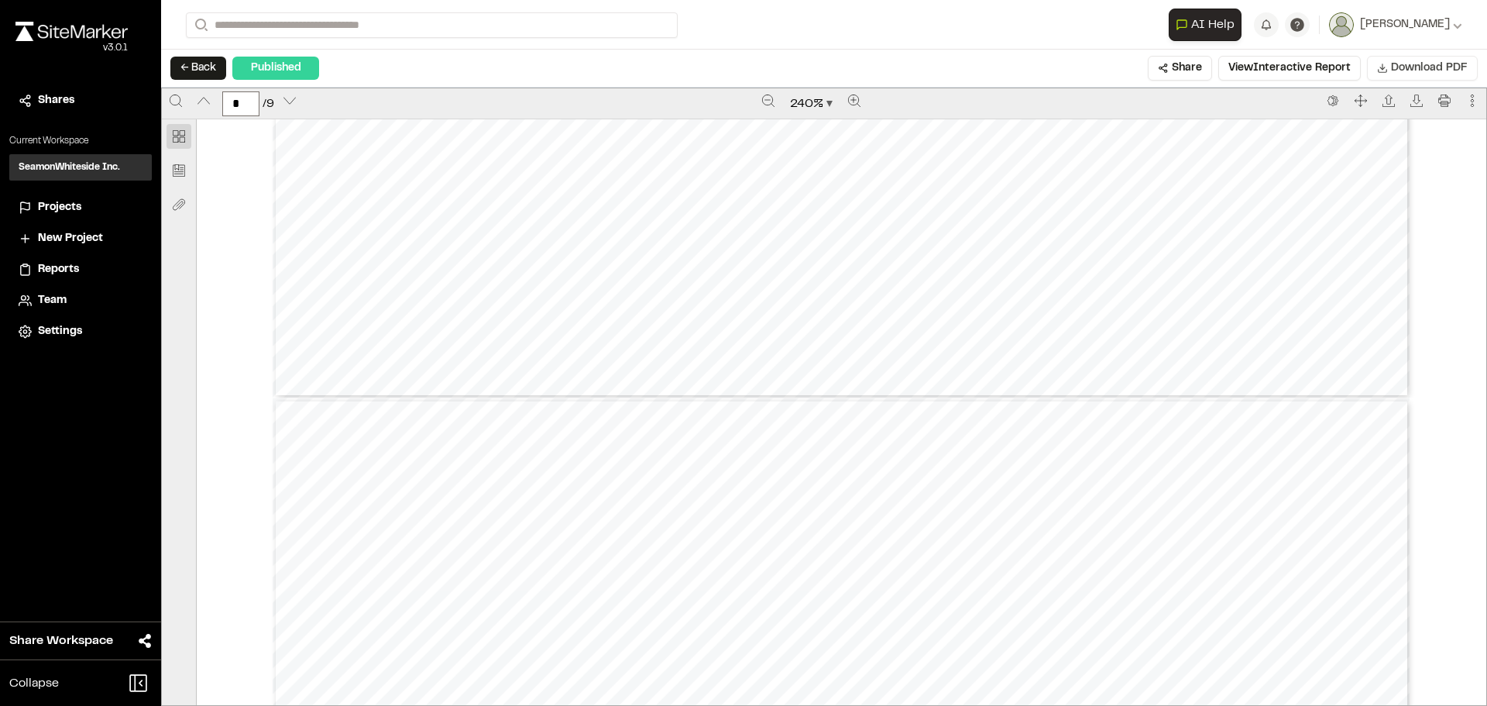
type input "*"
drag, startPoint x: 835, startPoint y: 279, endPoint x: 824, endPoint y: 258, distance: 23.6
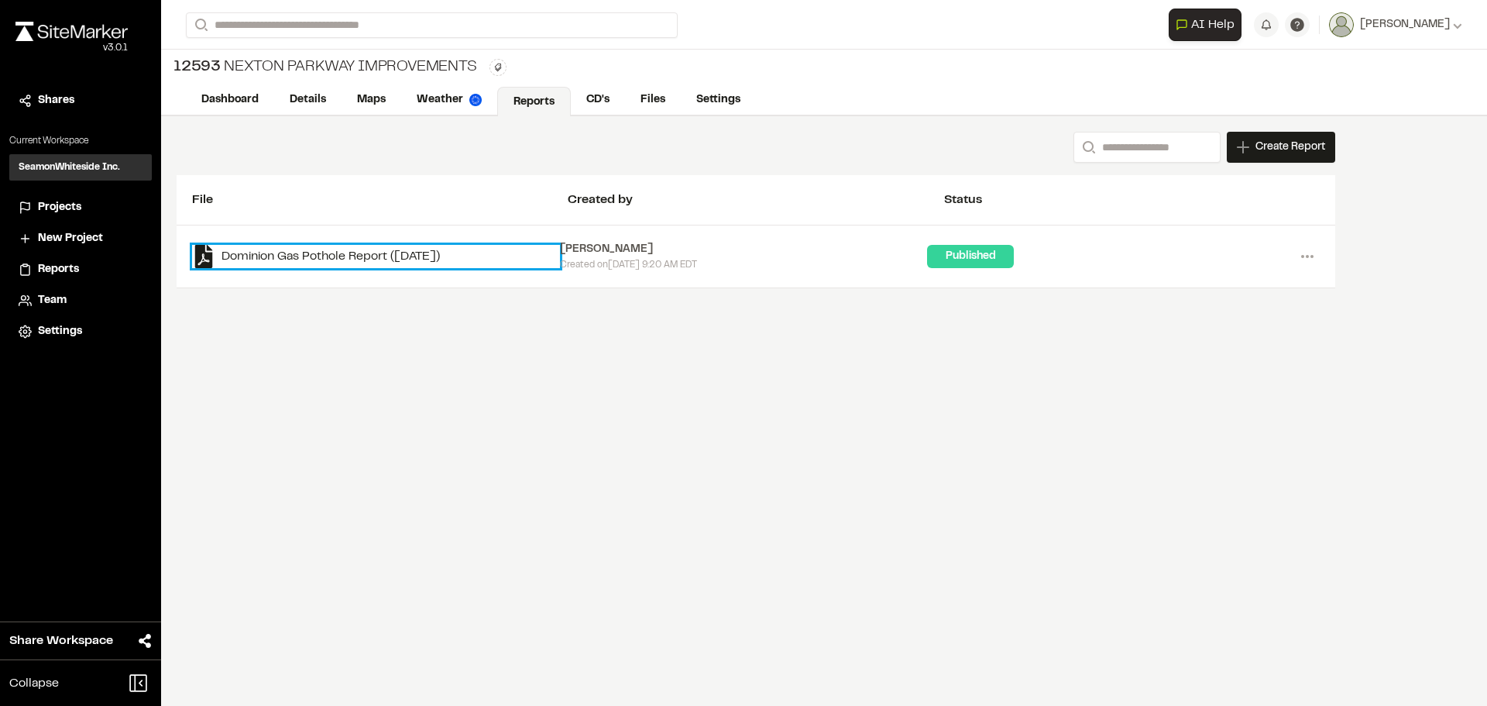
click at [302, 262] on link "Dominion Gas Pothole Report ([DATE])" at bounding box center [376, 256] width 368 height 23
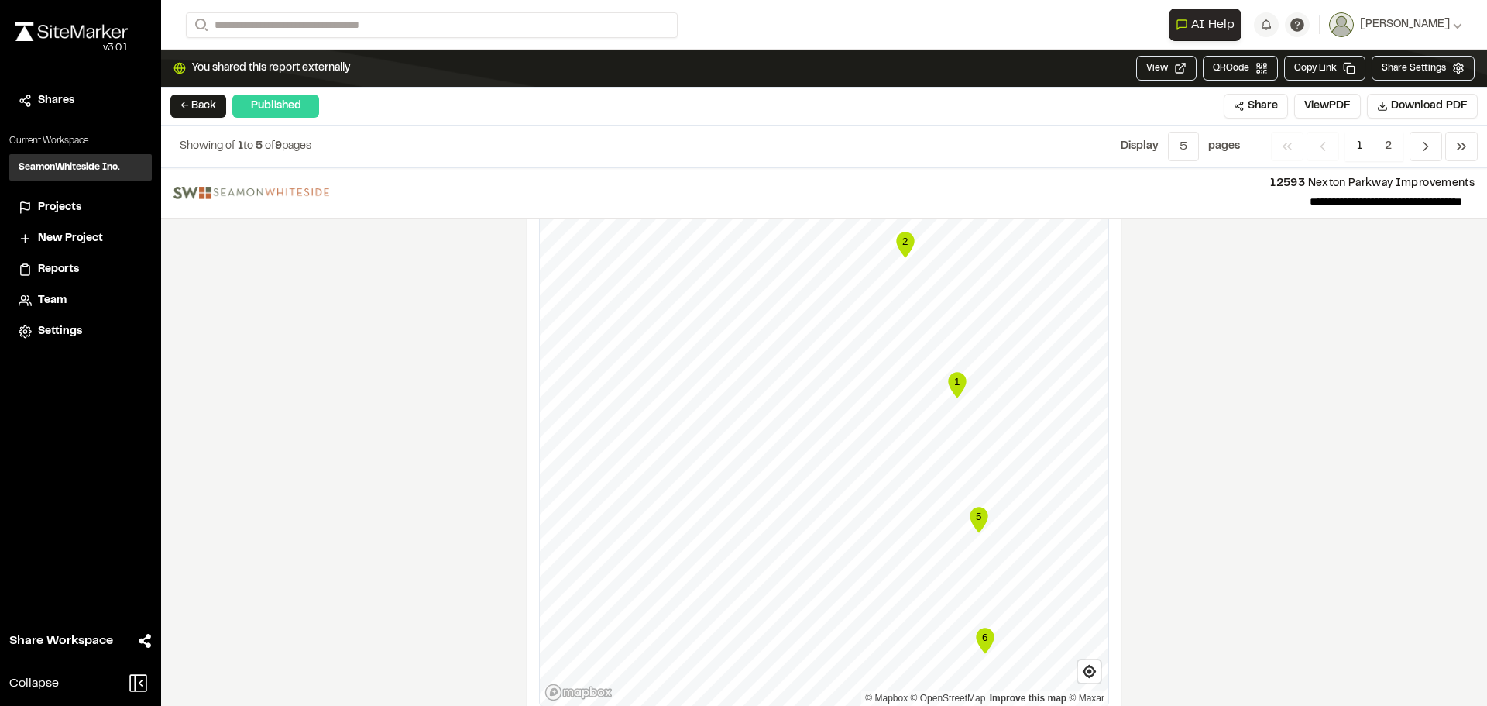
scroll to position [1162, 0]
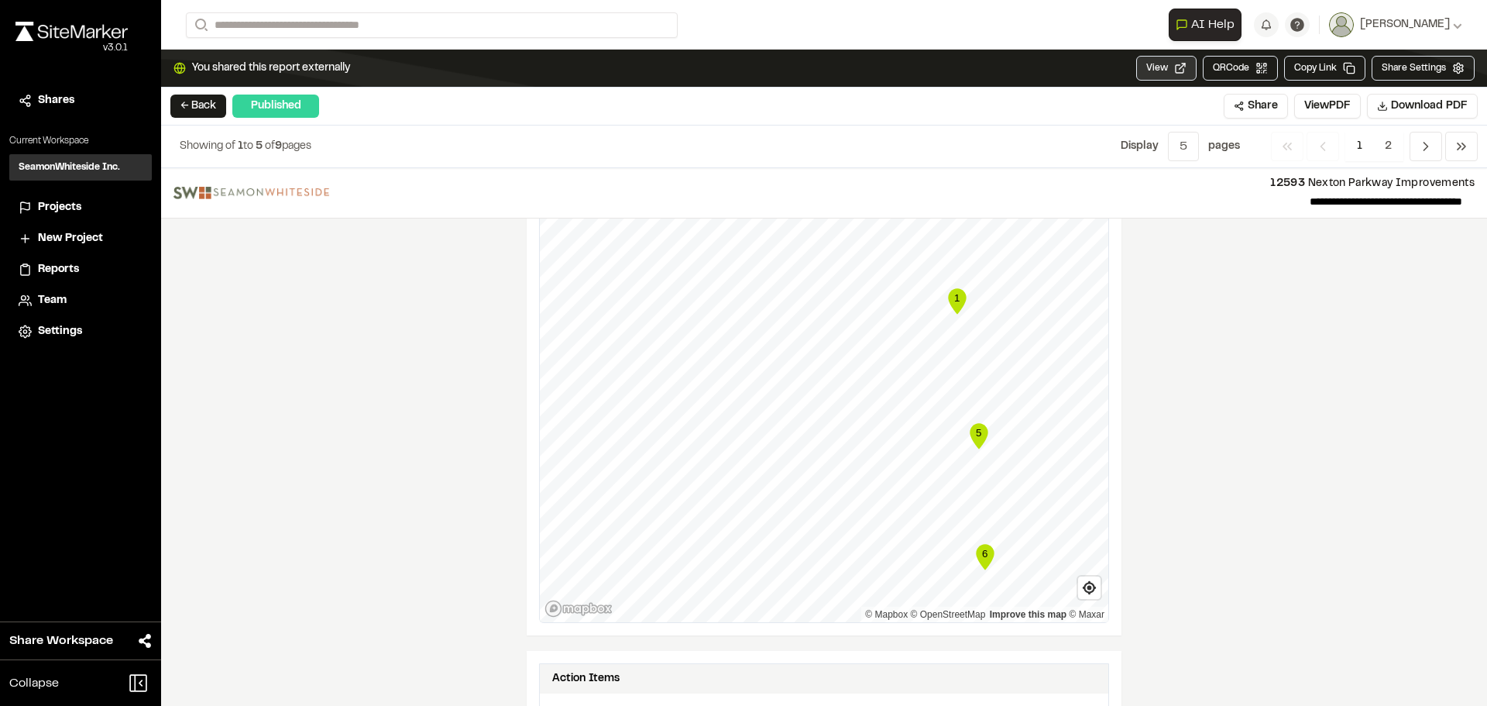
click at [1156, 69] on button "View" at bounding box center [1166, 68] width 60 height 25
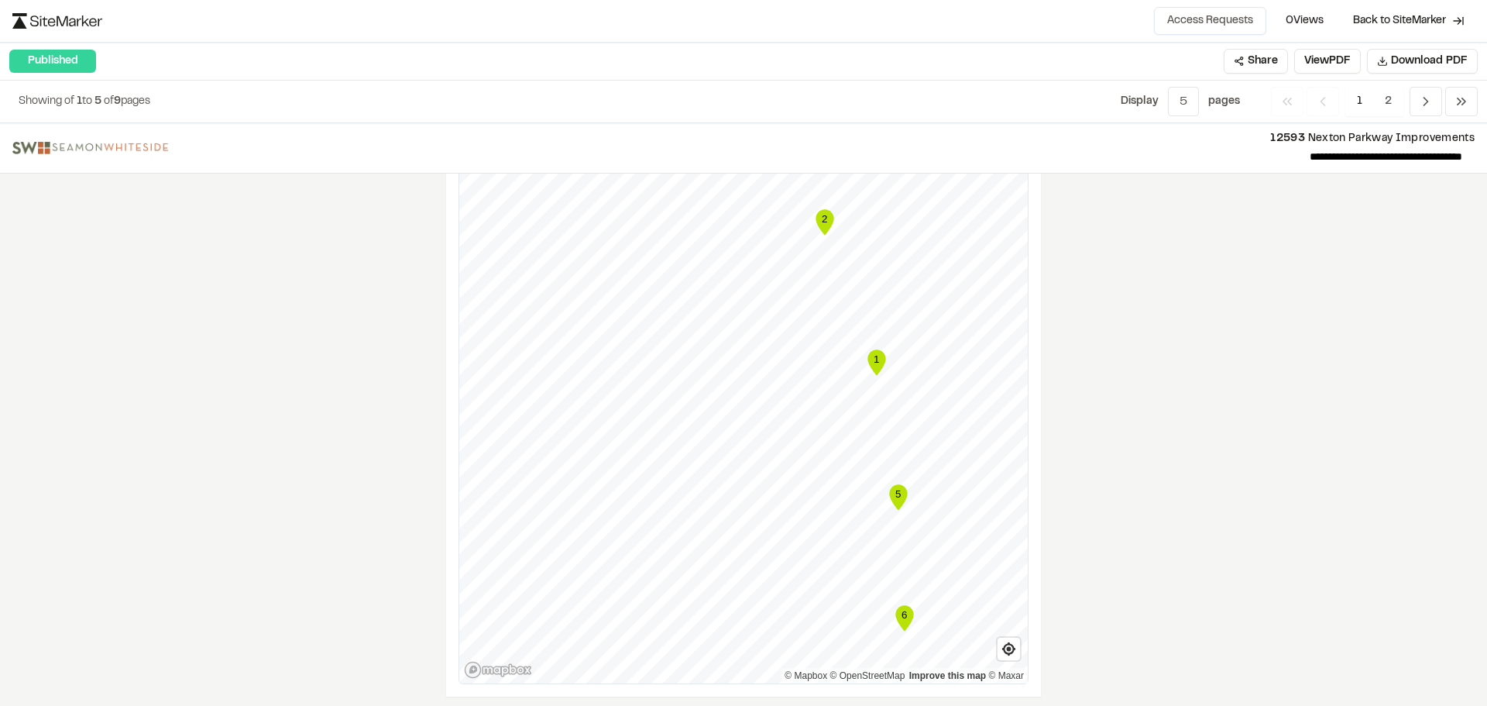
scroll to position [1146, 0]
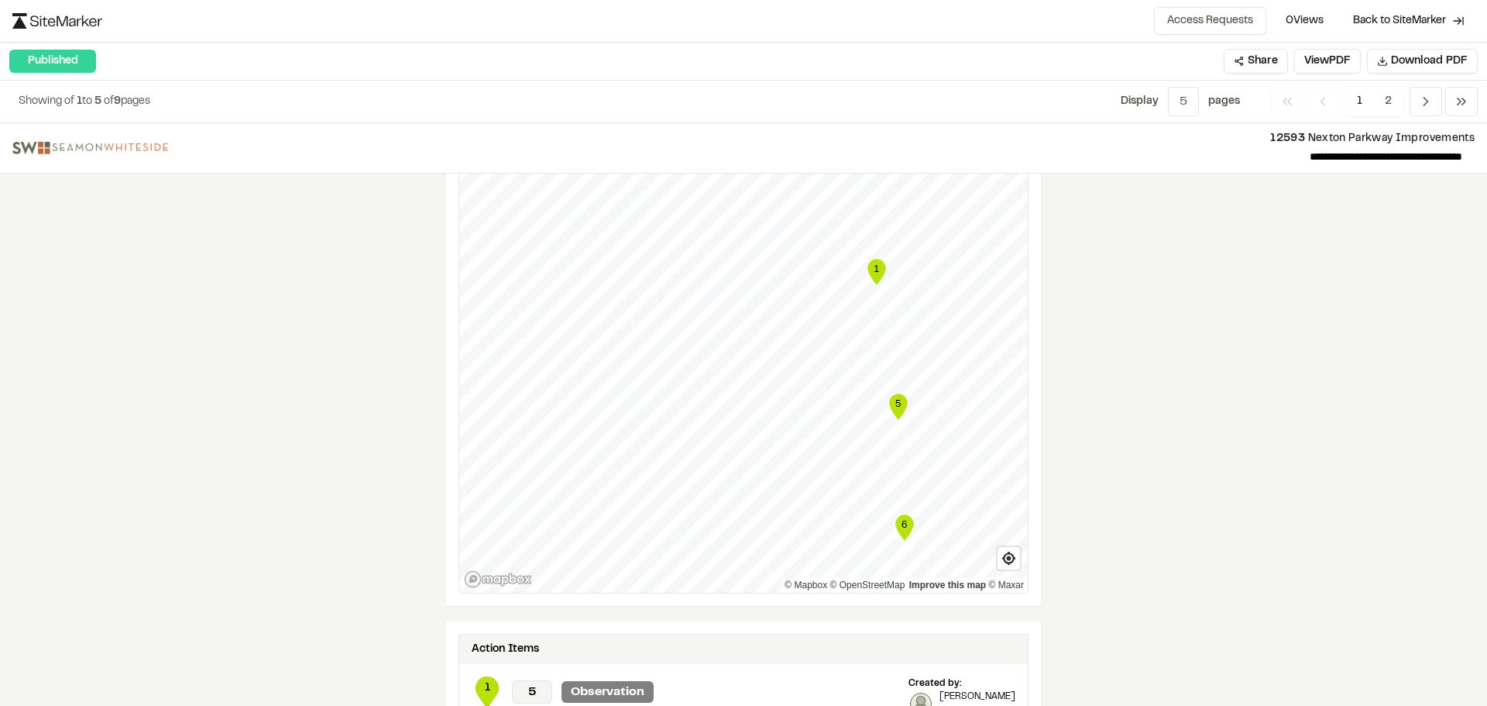
click at [894, 534] on icon "6" at bounding box center [904, 527] width 23 height 31
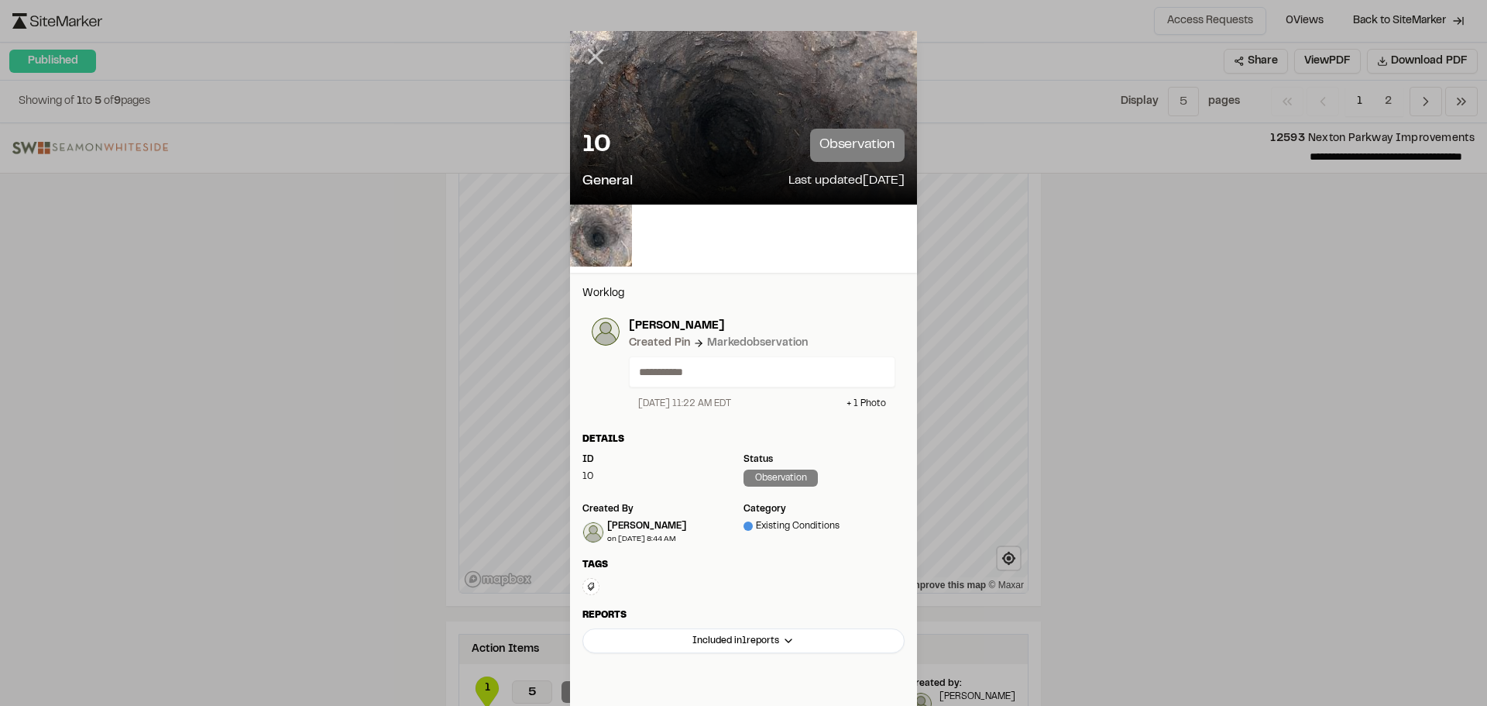
click at [582, 48] on icon at bounding box center [595, 56] width 26 height 26
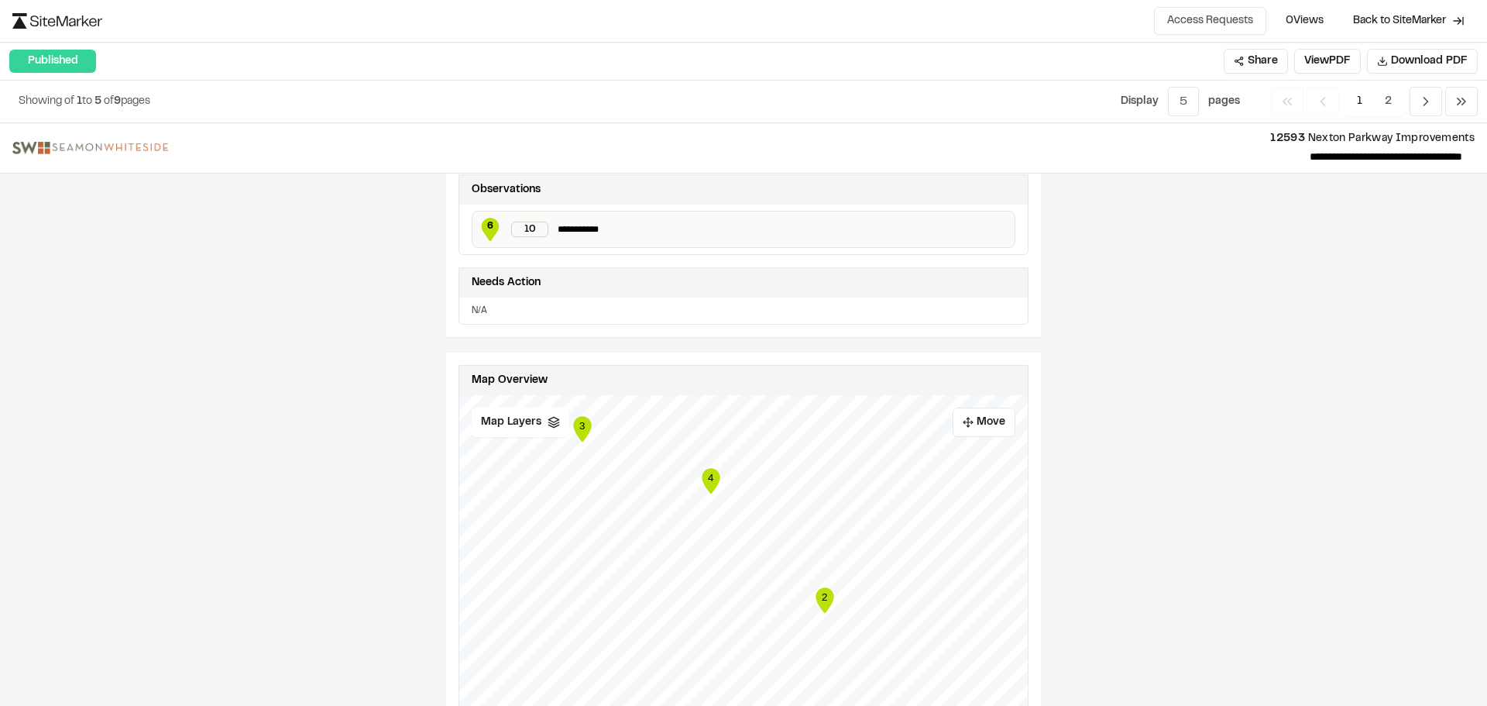
scroll to position [681, 0]
click at [522, 413] on span "Map Layers" at bounding box center [511, 418] width 60 height 17
click at [548, 416] on icon at bounding box center [554, 418] width 12 height 12
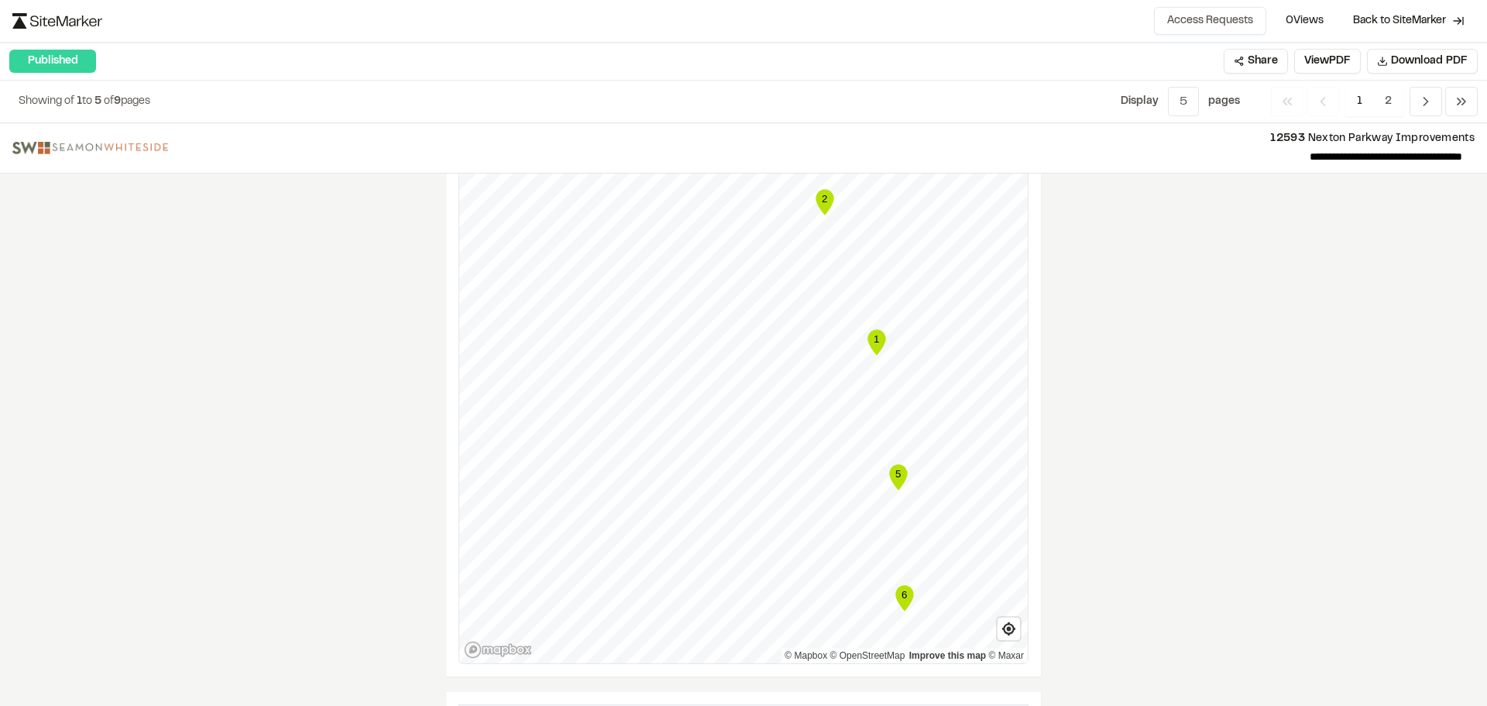
scroll to position [1069, 0]
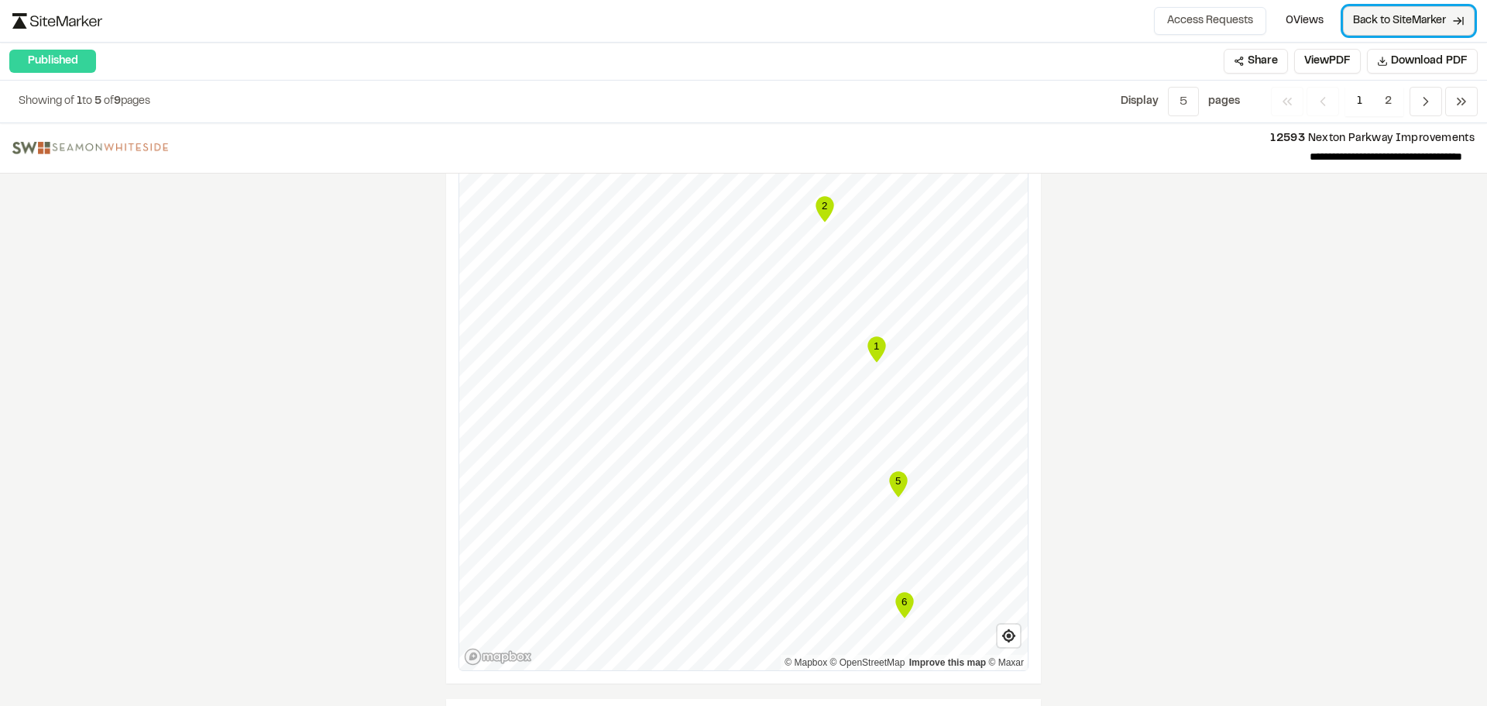
click at [1389, 26] on span "Back to SiteMarker" at bounding box center [1399, 20] width 93 height 15
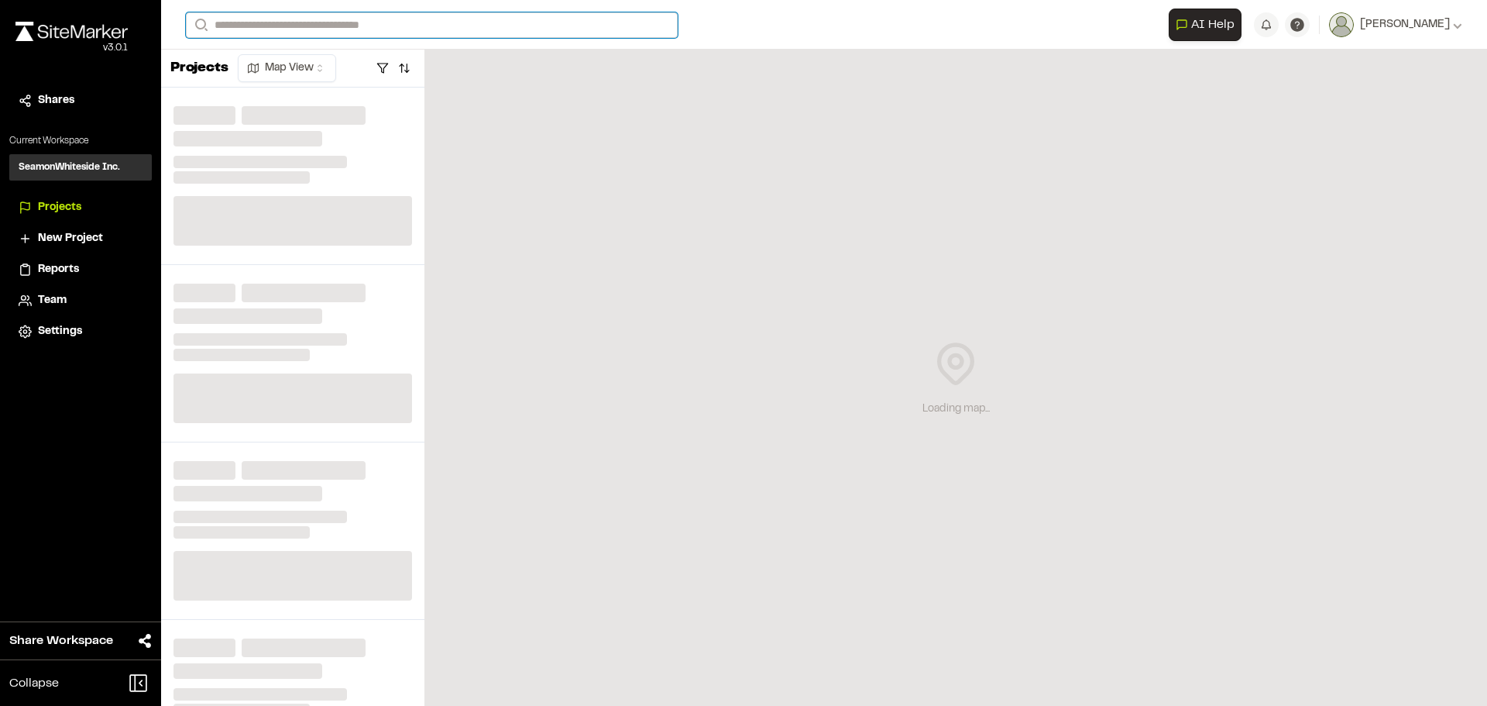
click at [482, 23] on input "Search" at bounding box center [432, 25] width 492 height 26
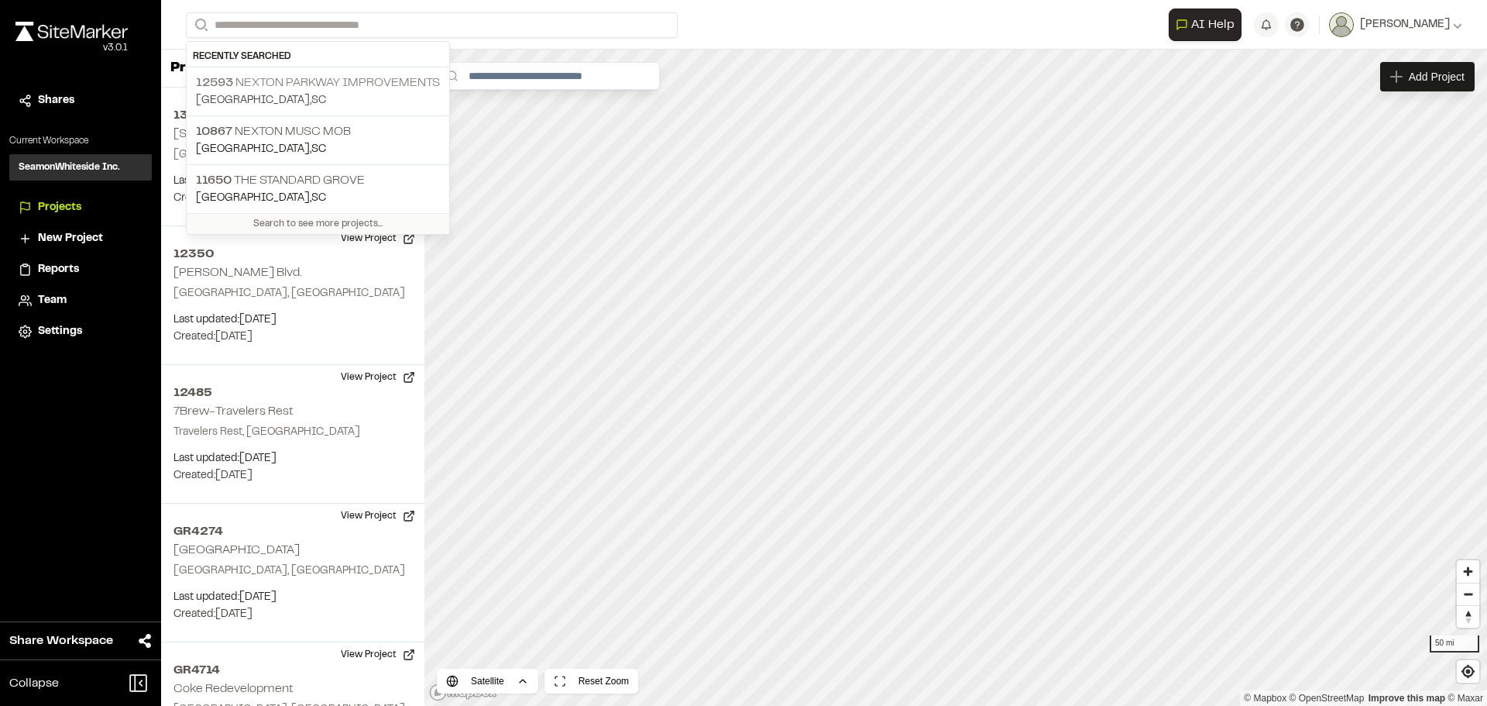
click at [345, 83] on p "12593 [GEOGRAPHIC_DATA] Improvements" at bounding box center [318, 83] width 244 height 19
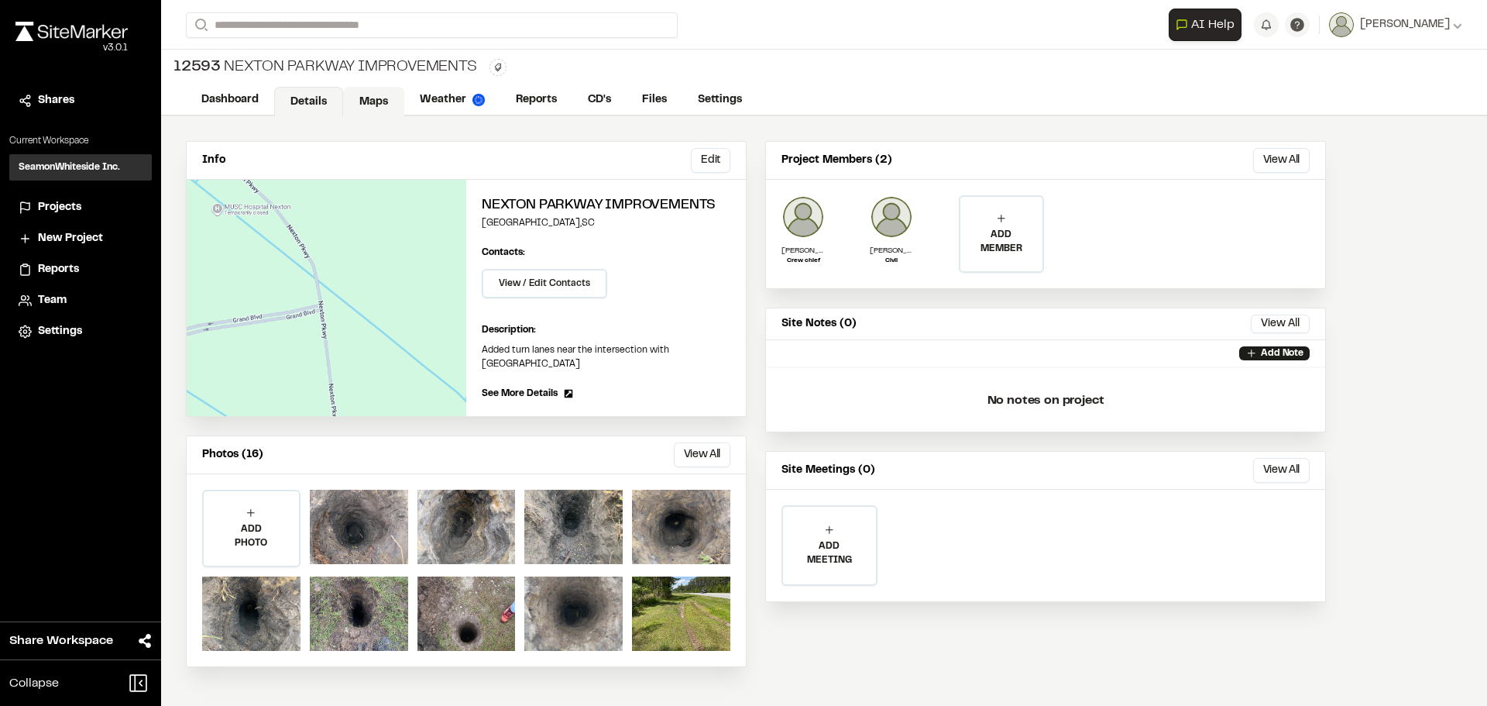
click at [383, 101] on link "Maps" at bounding box center [373, 101] width 61 height 29
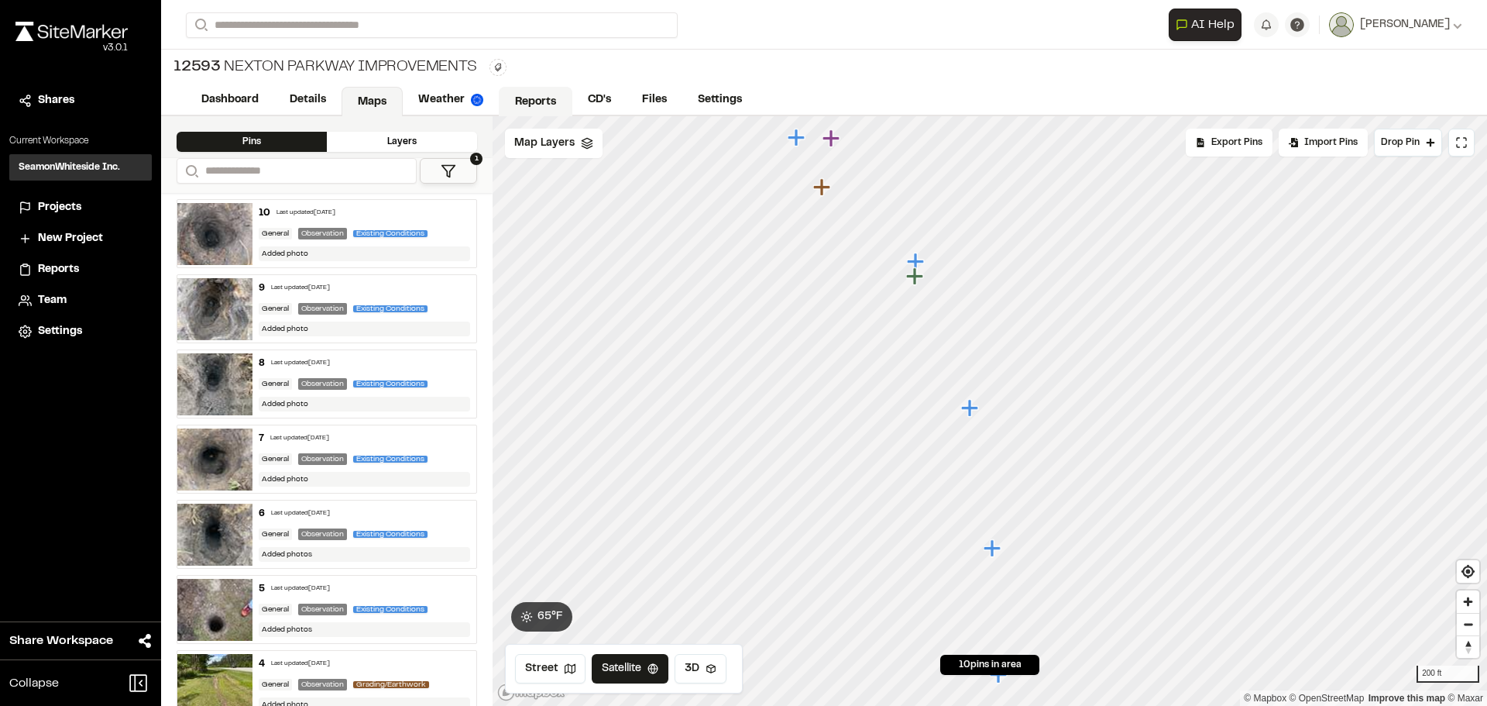
click at [530, 100] on link "Reports" at bounding box center [536, 101] width 74 height 29
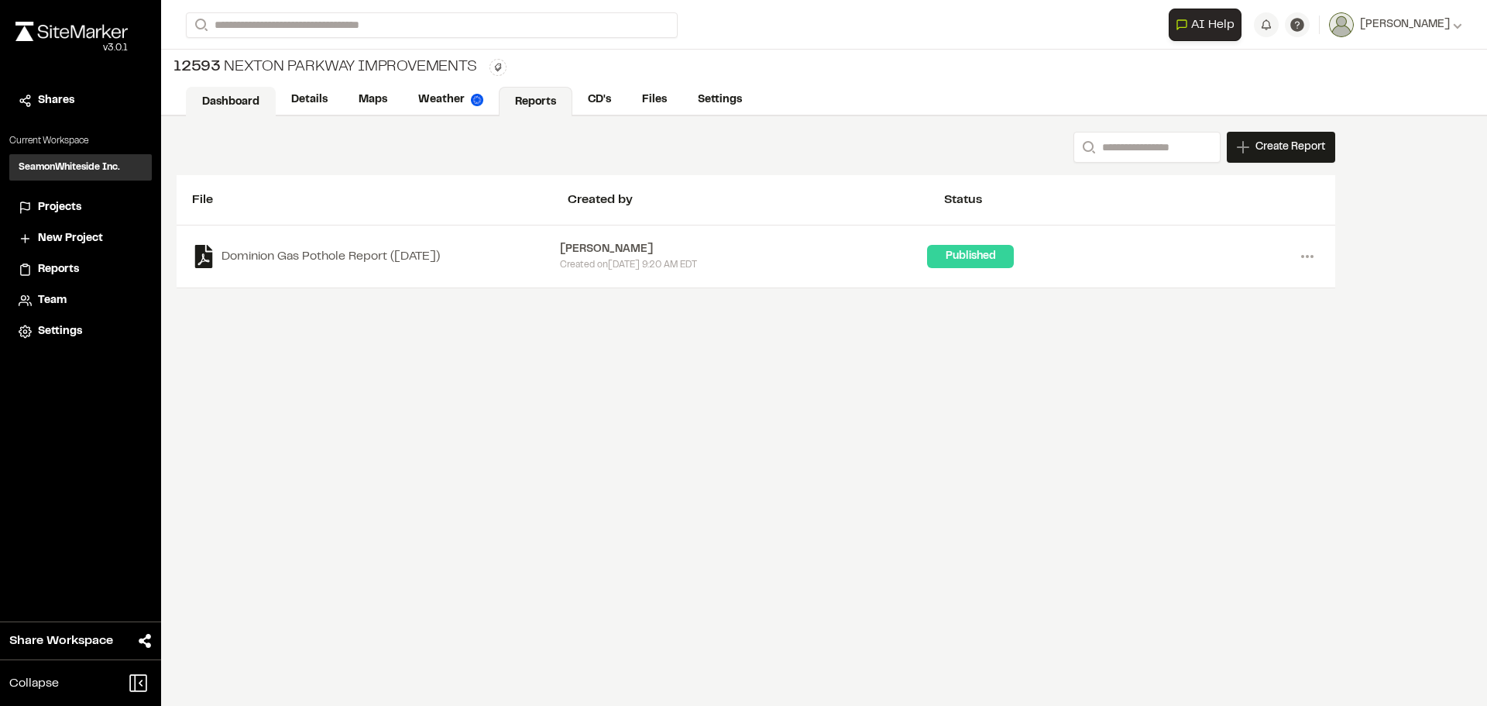
click at [214, 92] on link "Dashboard" at bounding box center [231, 101] width 90 height 29
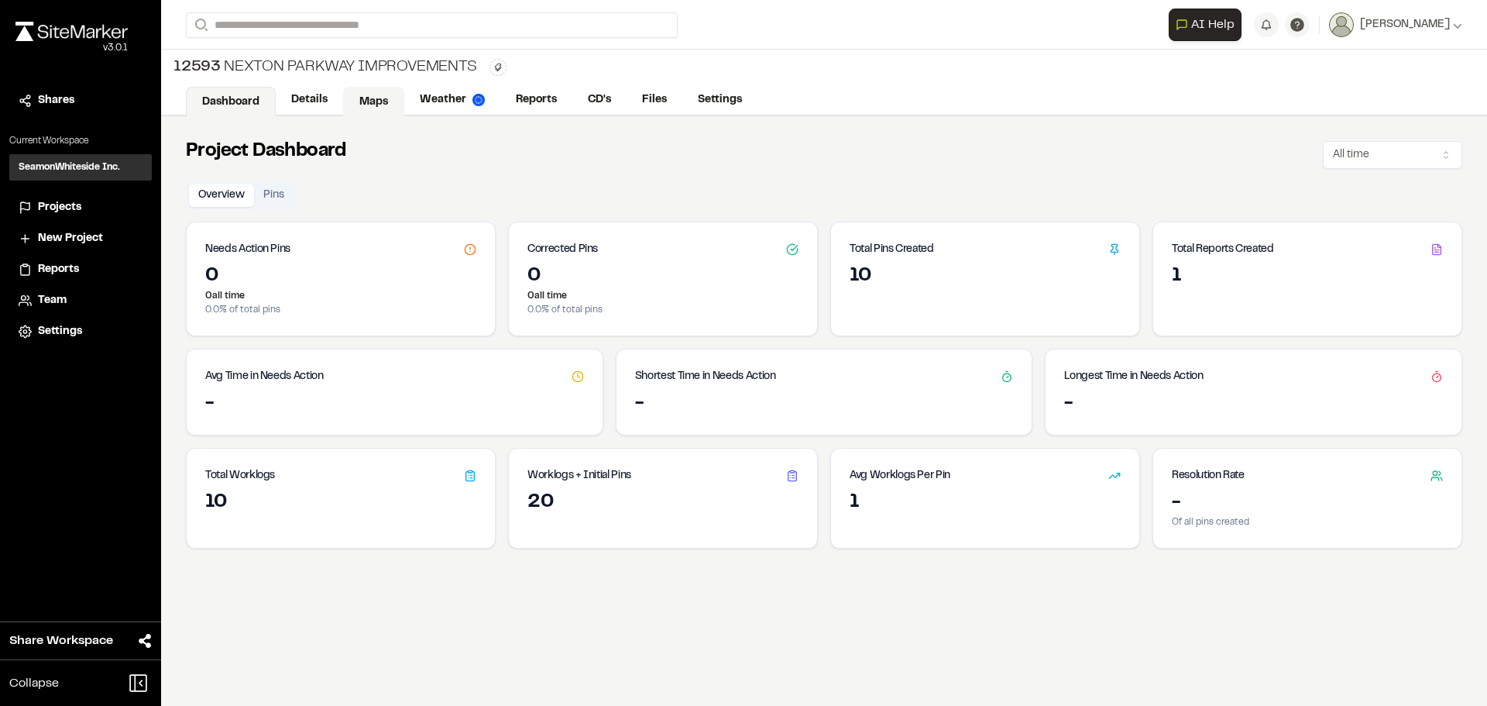
click at [366, 109] on link "Maps" at bounding box center [373, 101] width 61 height 29
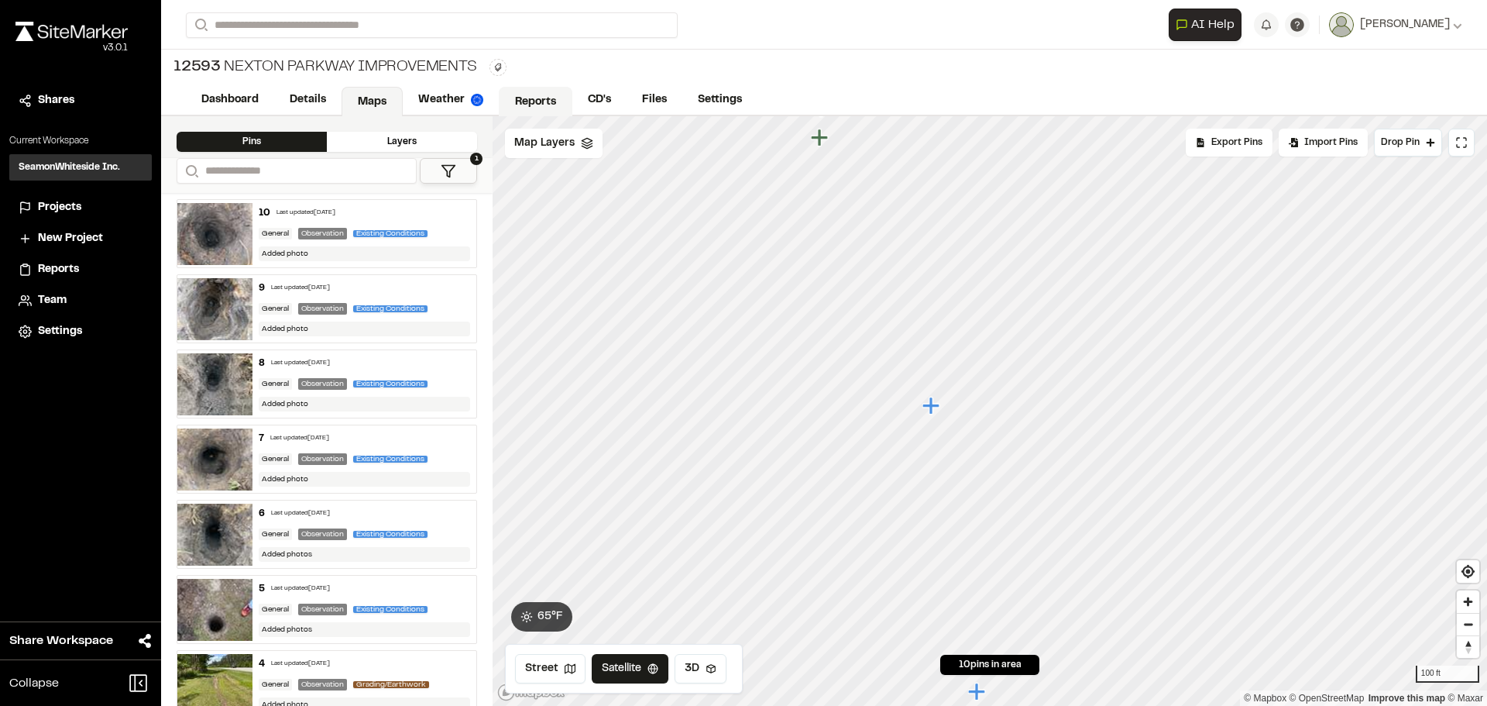
click at [549, 95] on link "Reports" at bounding box center [536, 101] width 74 height 29
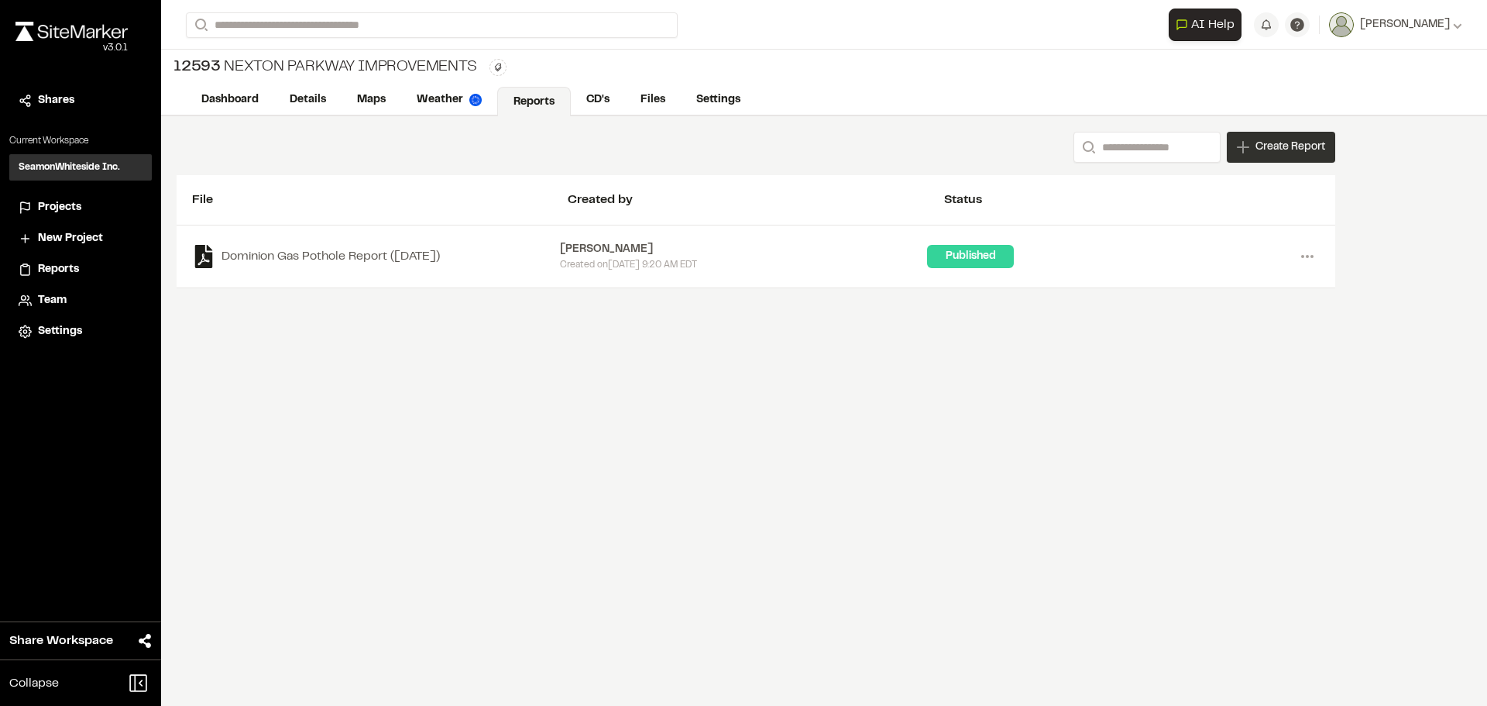
click at [1285, 148] on span "Create Report" at bounding box center [1290, 147] width 70 height 17
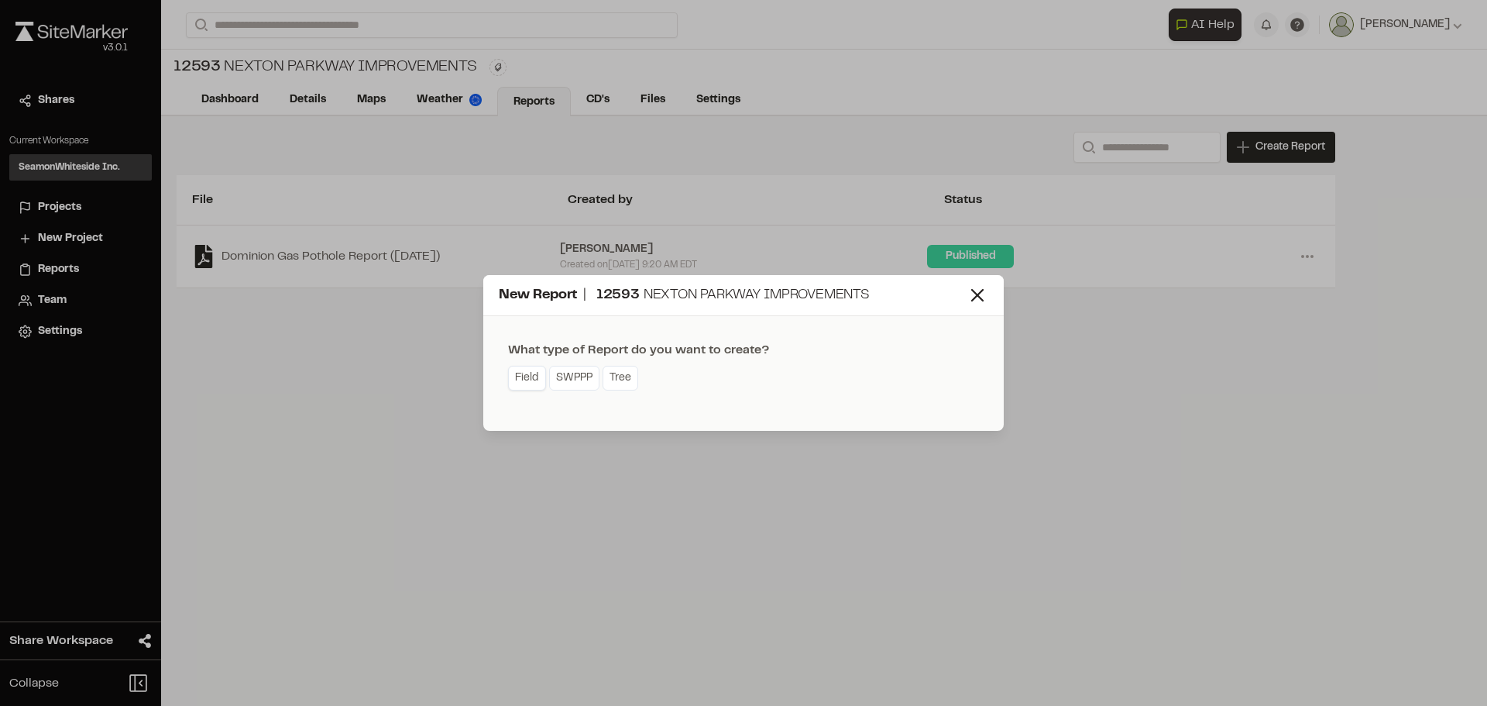
click at [534, 377] on link "Field" at bounding box center [527, 378] width 38 height 25
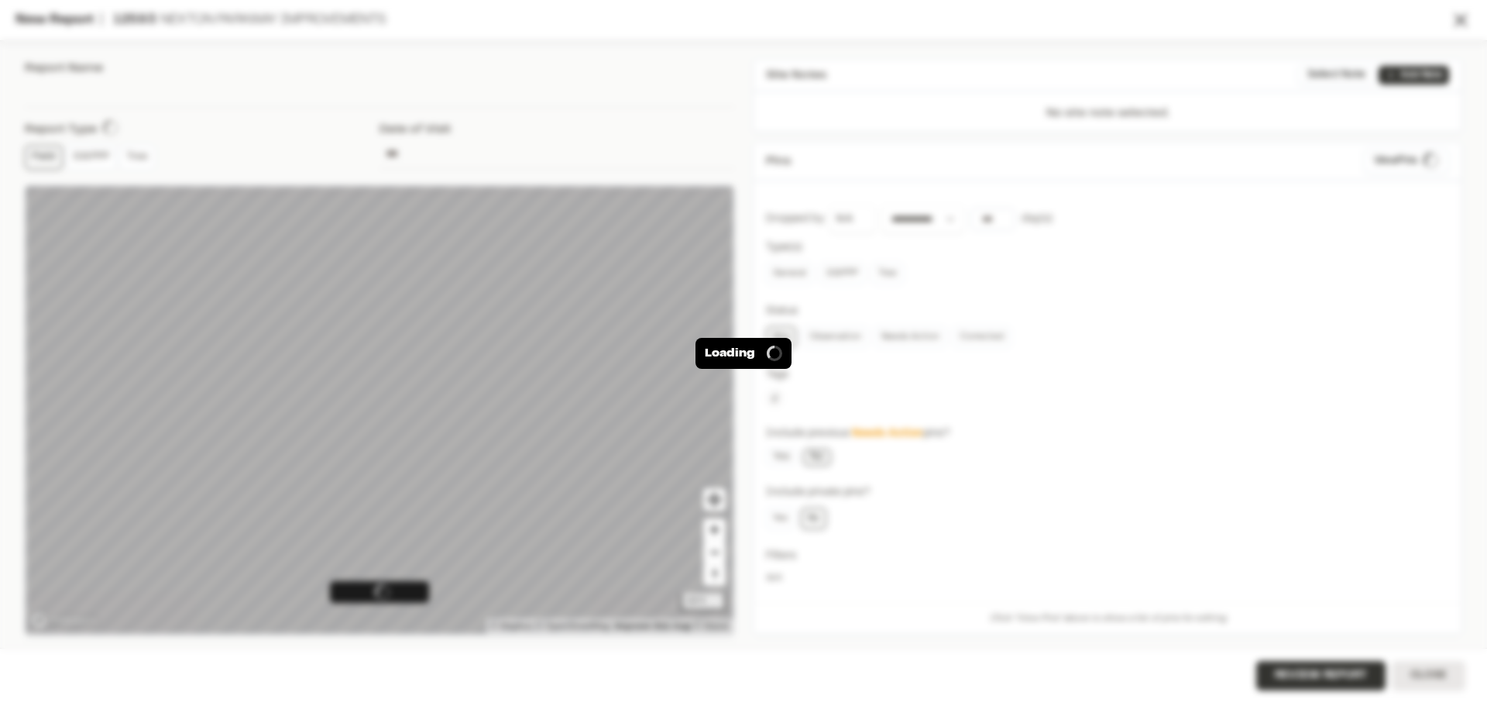
type input "**********"
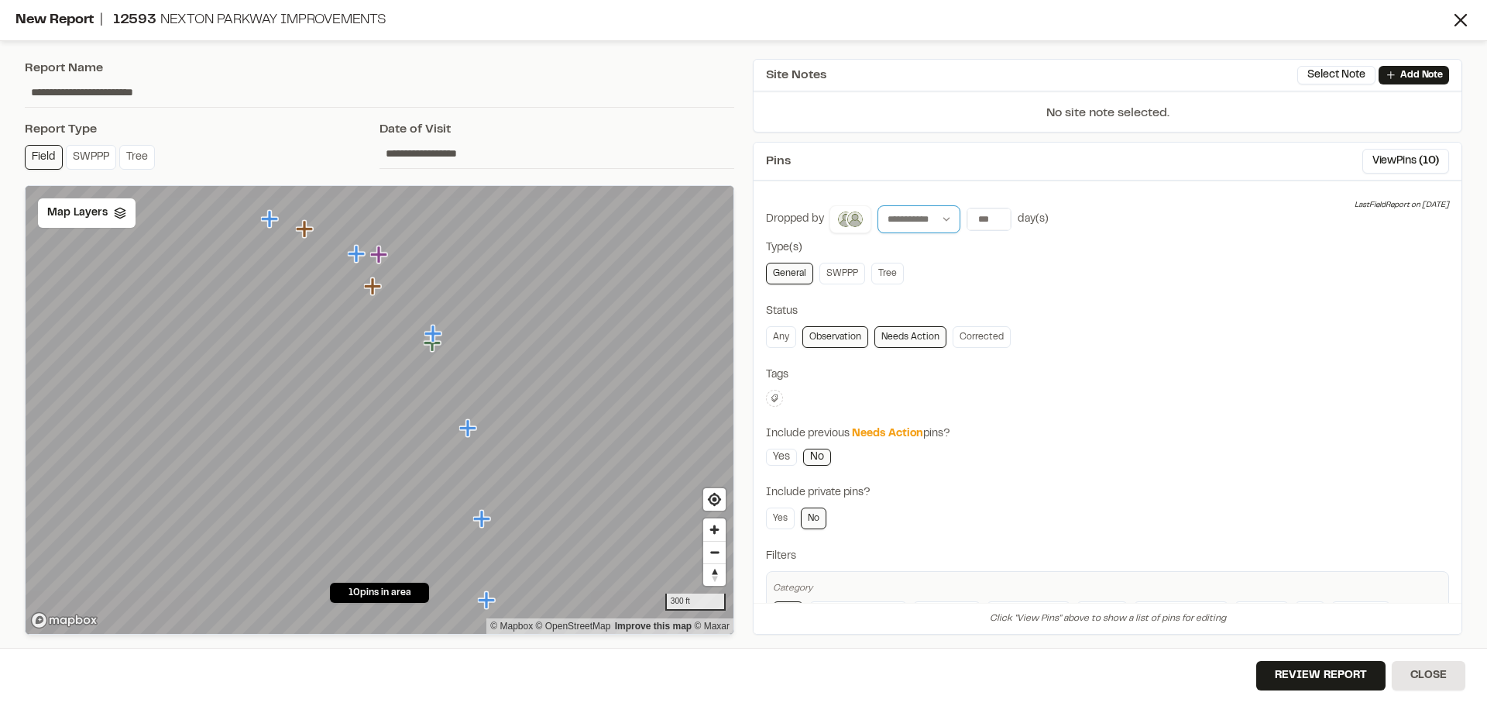
click at [946, 223] on select "**********" at bounding box center [918, 219] width 83 height 28
click at [946, 222] on select "**********" at bounding box center [918, 219] width 83 height 28
type input "*"
click at [991, 217] on input "*" at bounding box center [988, 219] width 43 height 22
click at [1011, 245] on button "7 days" at bounding box center [1031, 251] width 40 height 25
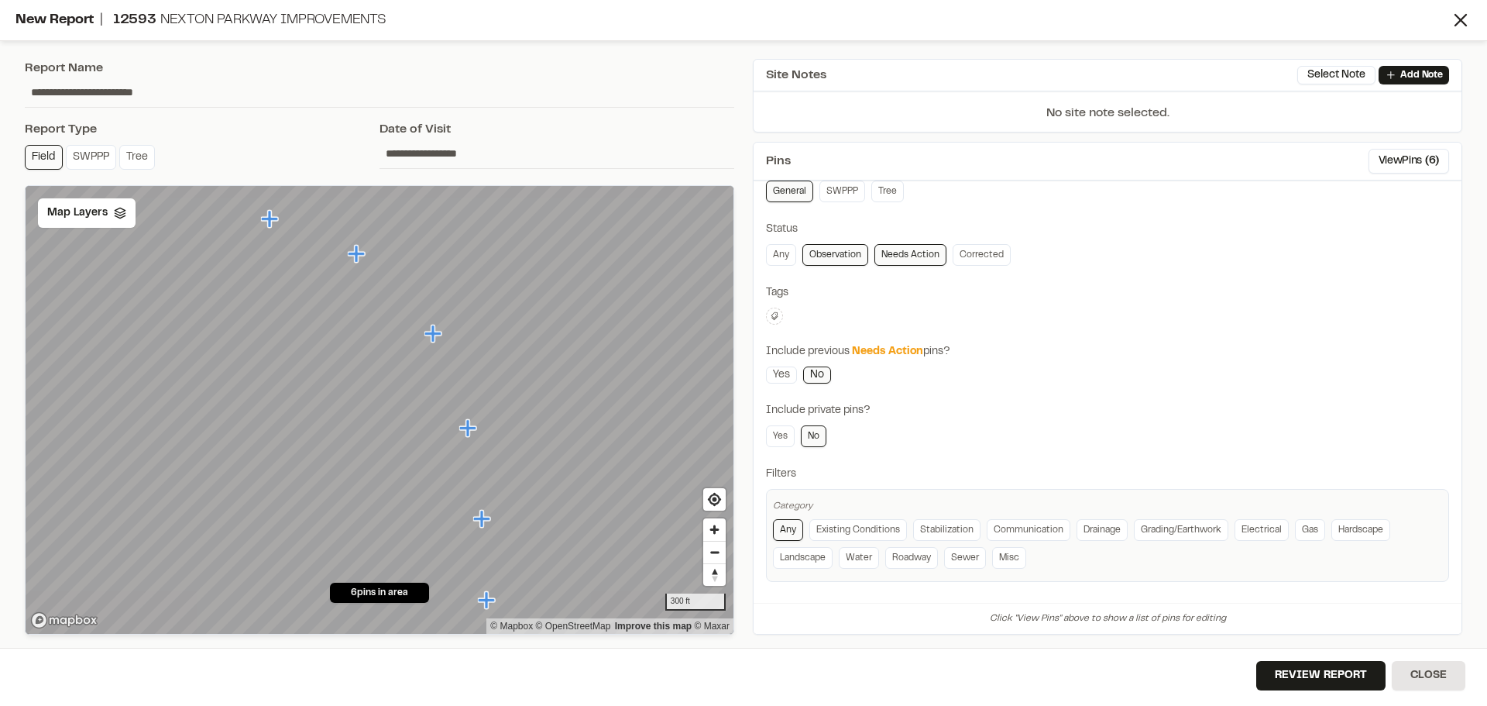
scroll to position [83, 0]
click at [1272, 673] on button "Review Report" at bounding box center [1320, 675] width 129 height 29
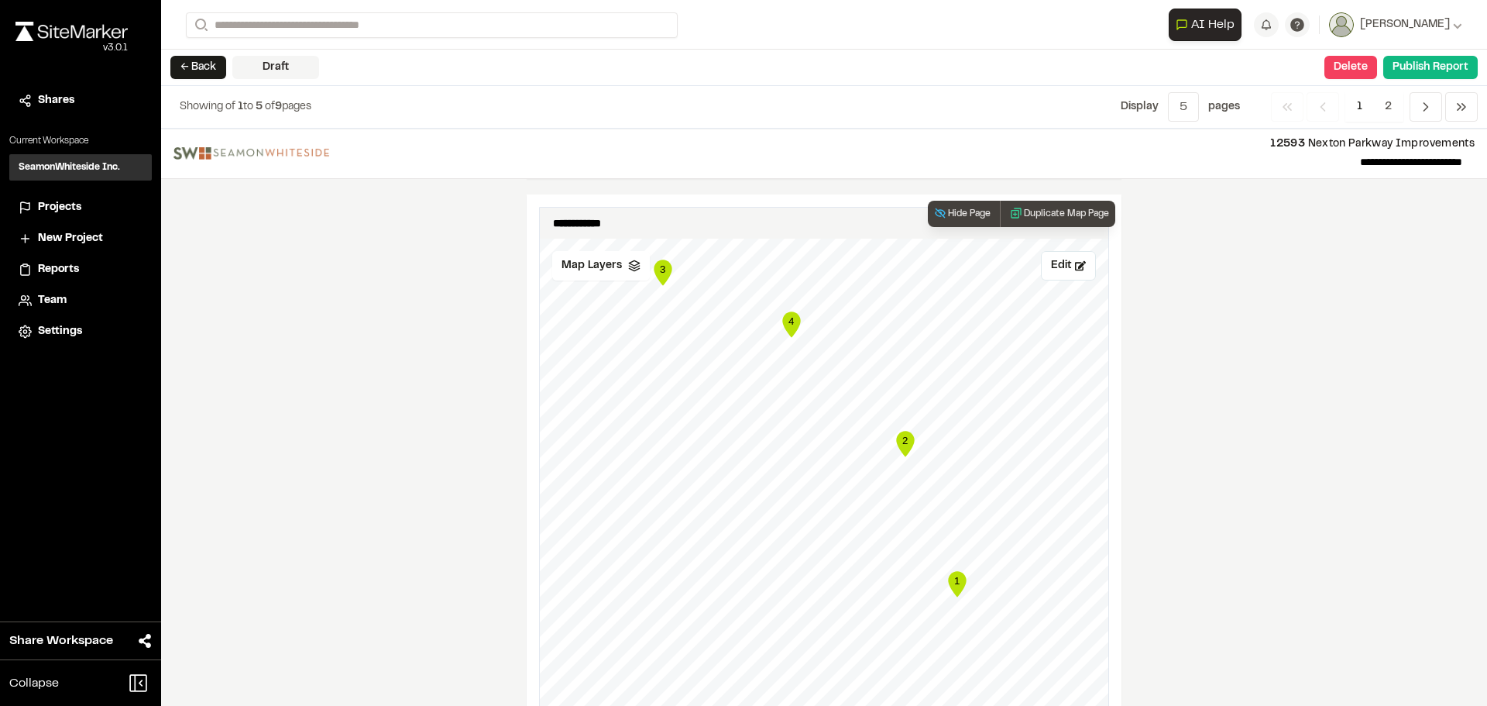
scroll to position [697, 0]
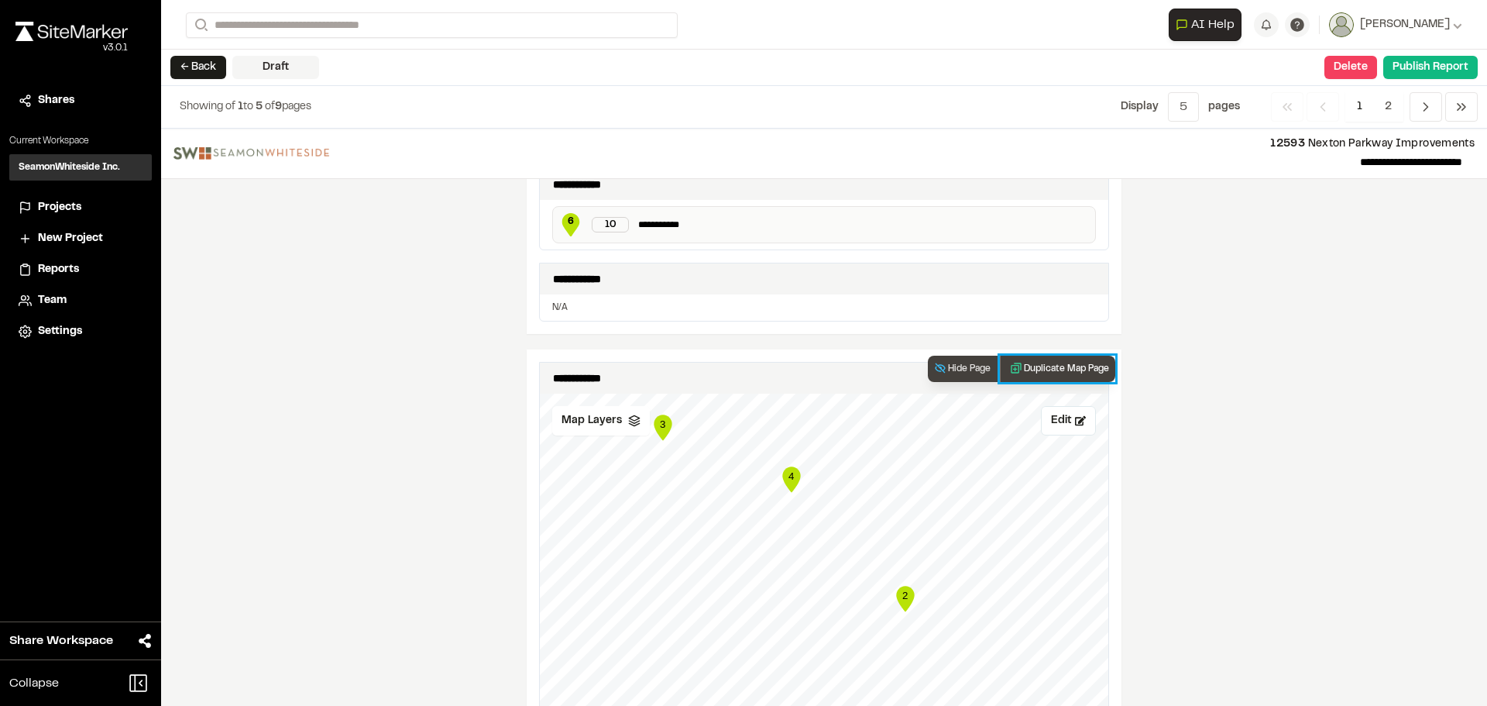
click at [1032, 372] on button "Duplicate Map Page" at bounding box center [1057, 368] width 115 height 26
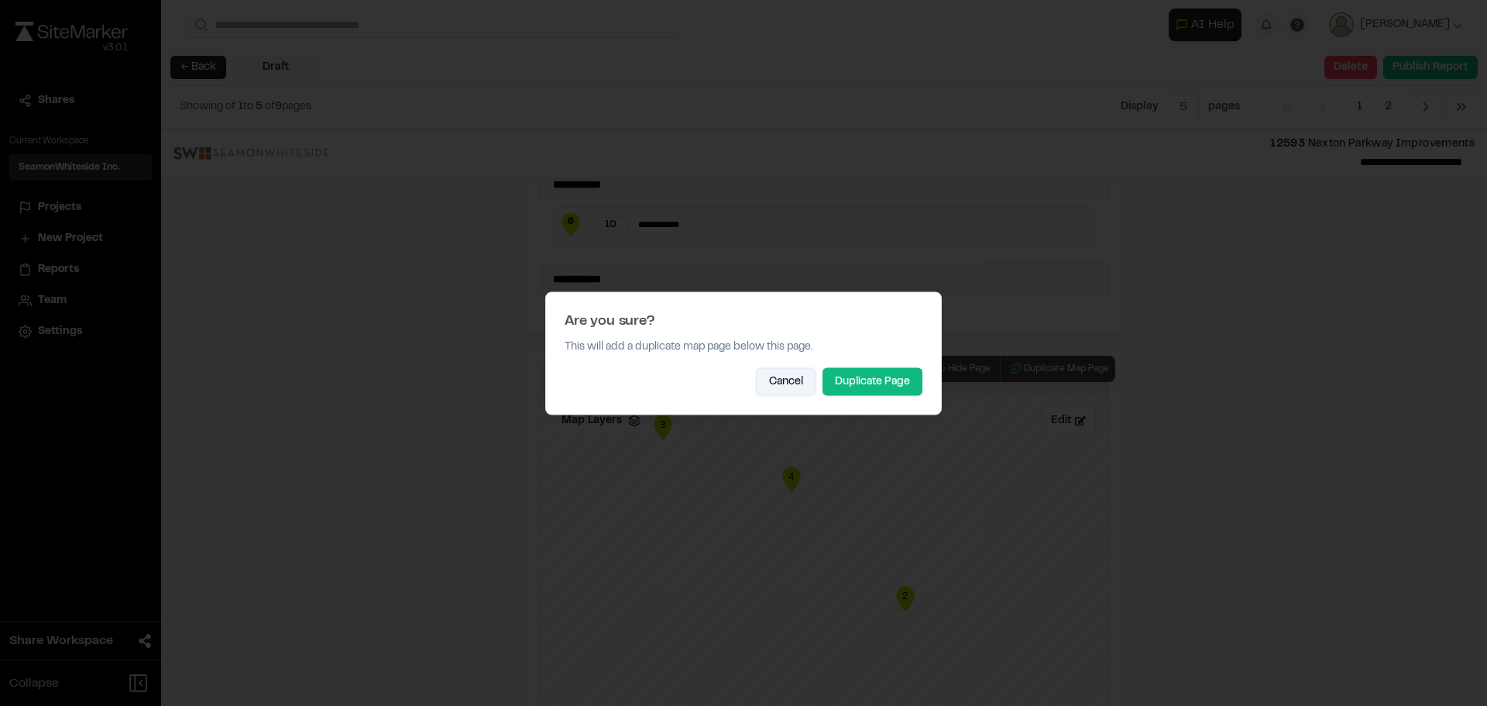
click at [780, 379] on button "Cancel" at bounding box center [786, 381] width 60 height 28
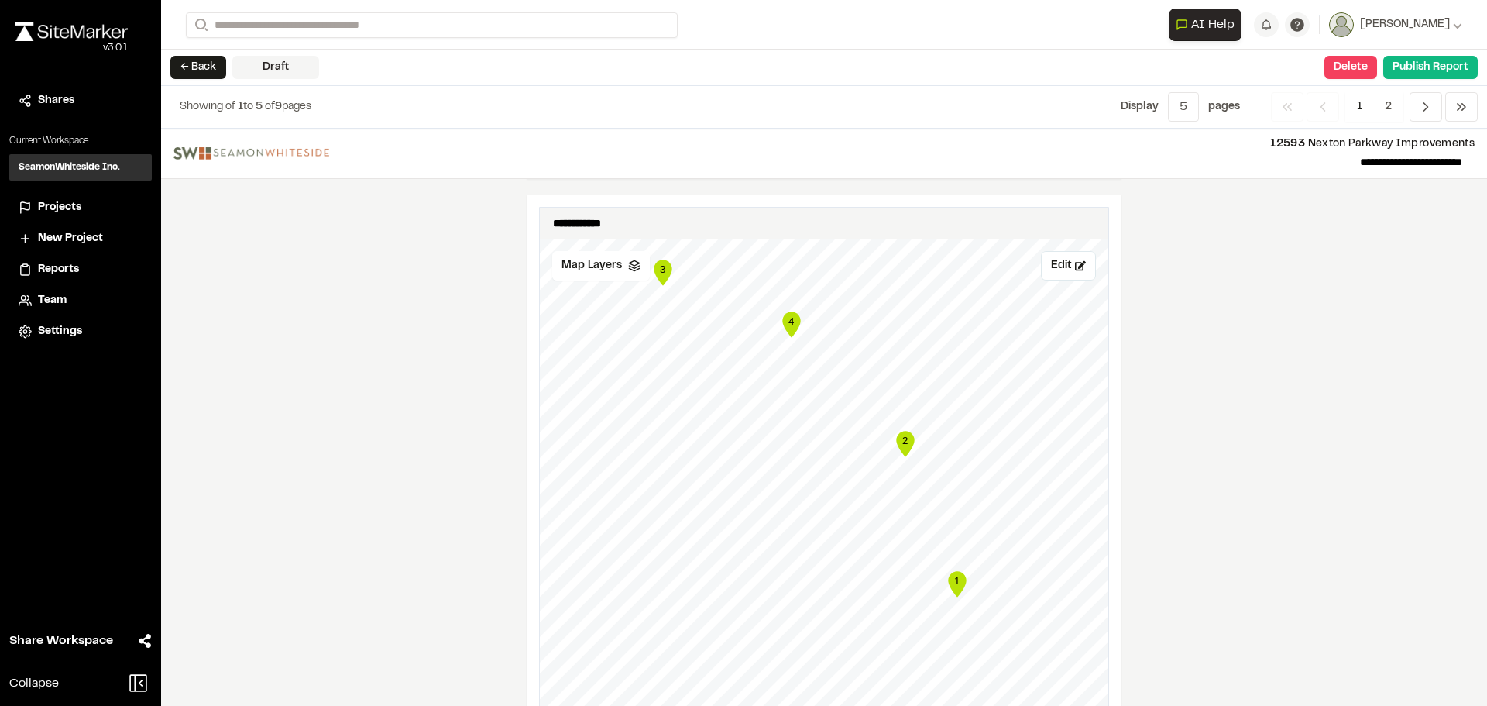
scroll to position [774, 0]
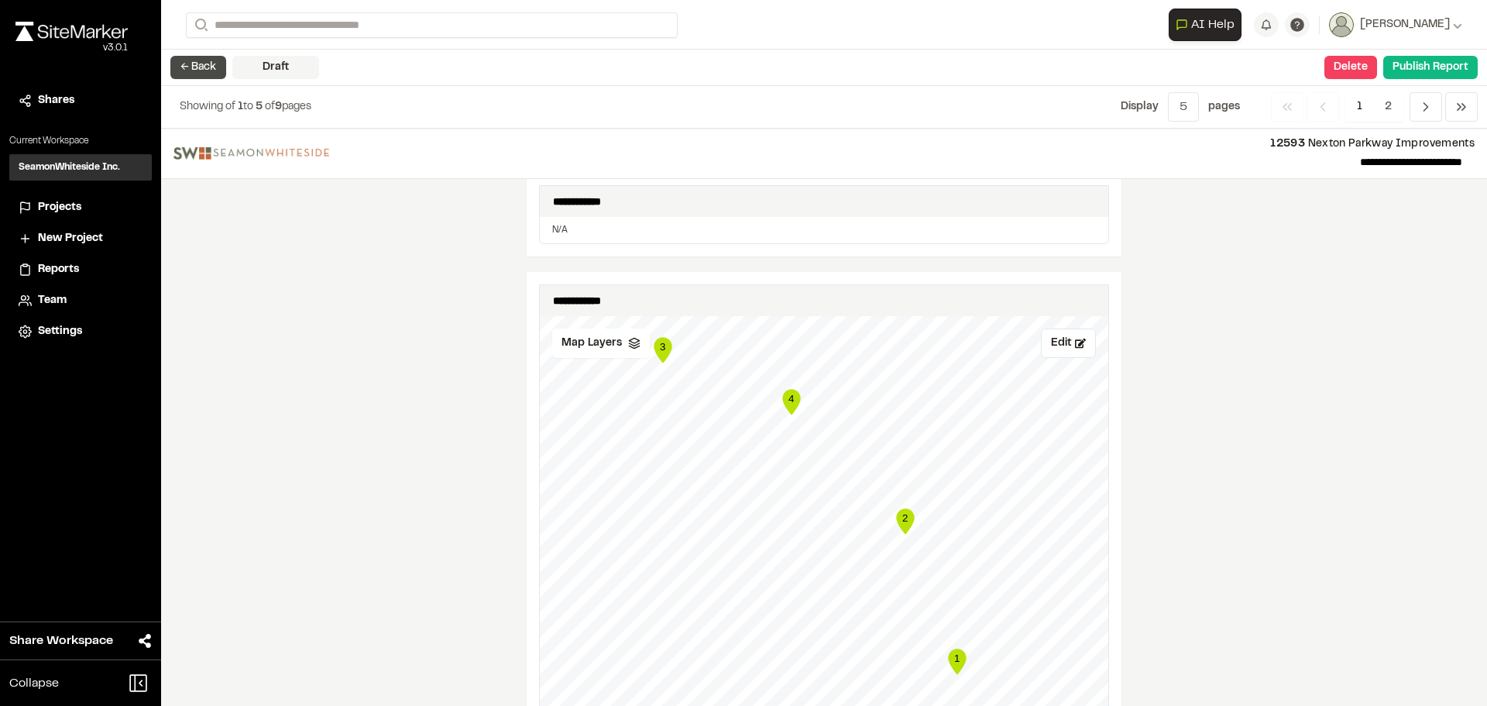
click at [204, 64] on button "← Back" at bounding box center [198, 67] width 56 height 23
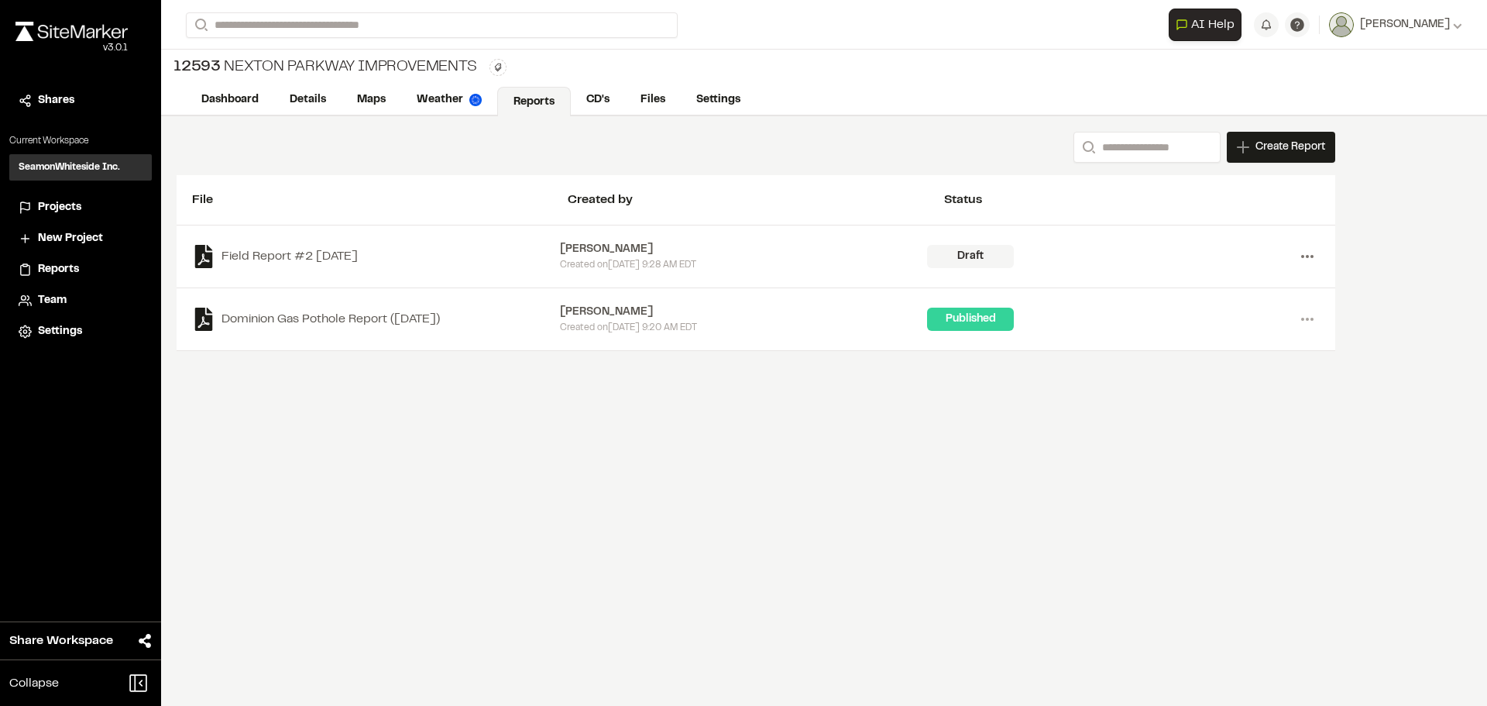
click at [1305, 260] on icon at bounding box center [1307, 256] width 25 height 25
click at [1245, 306] on link "Delete" at bounding box center [1251, 311] width 135 height 23
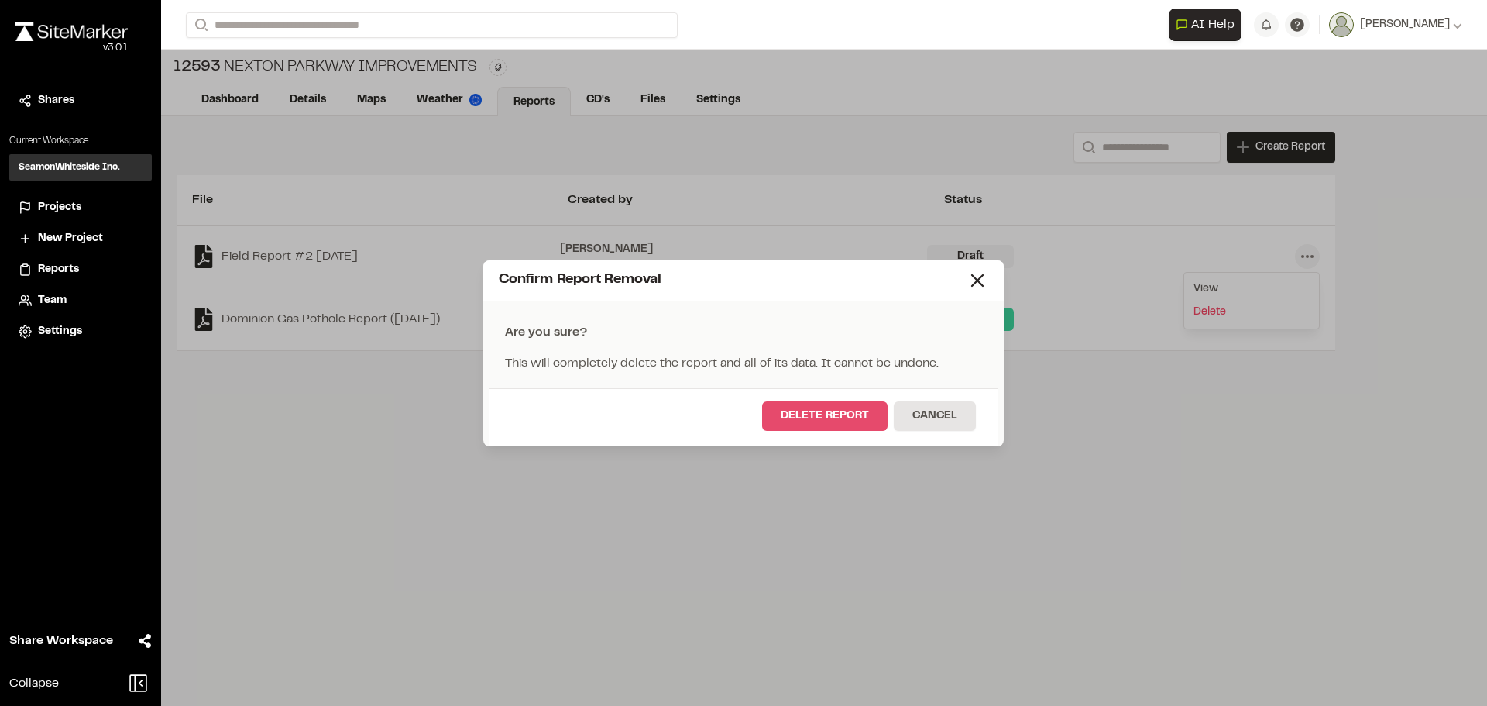
click at [836, 419] on button "Delete Report" at bounding box center [824, 415] width 125 height 29
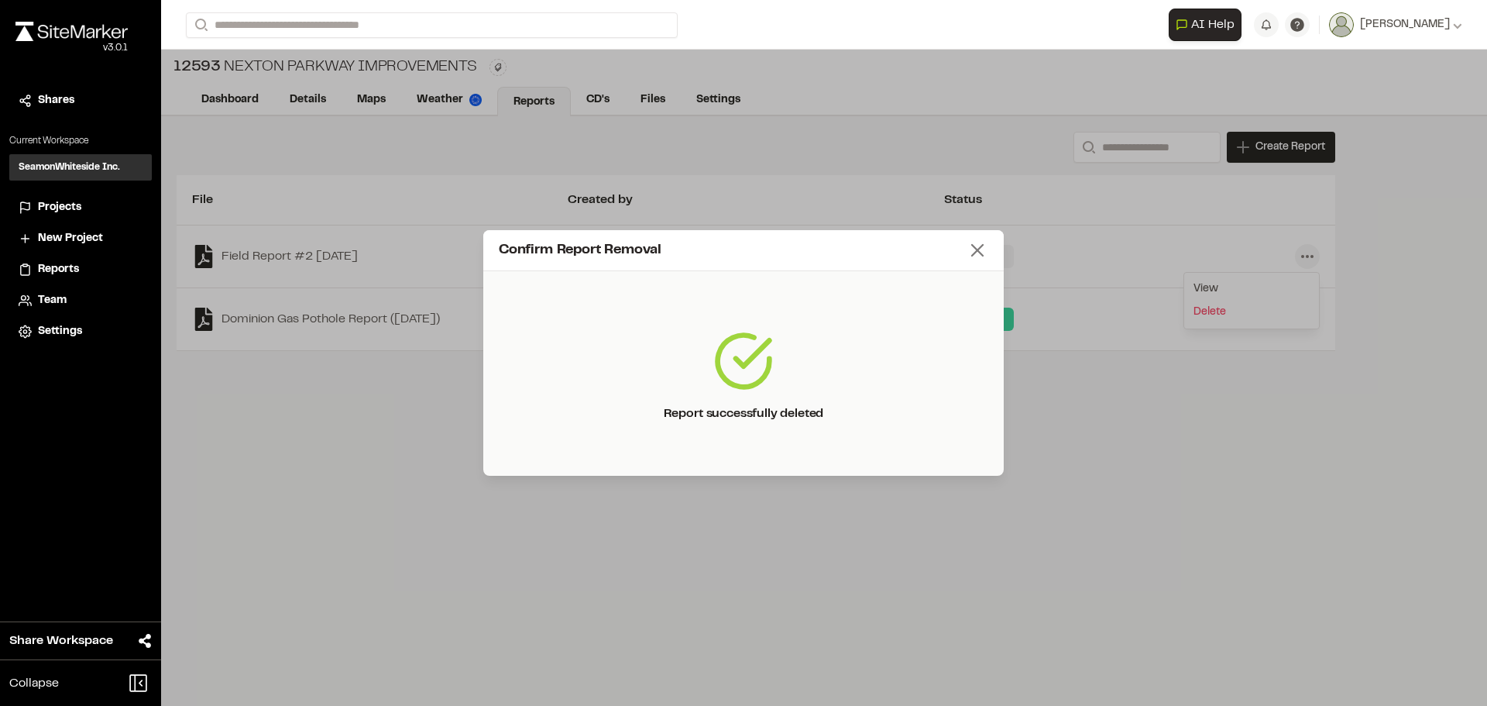
click at [976, 252] on icon at bounding box center [977, 250] width 22 height 22
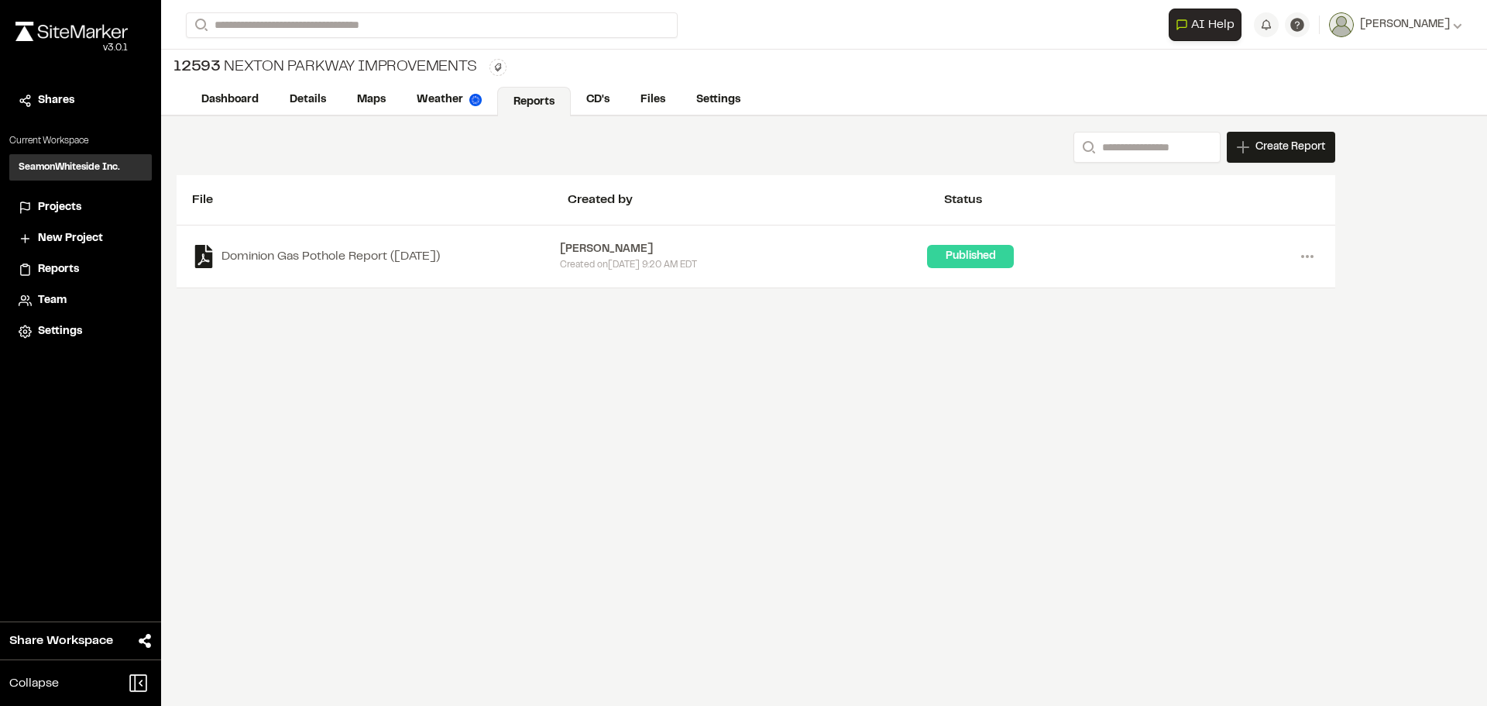
click at [748, 500] on div "Search Create Report New Report | 12593 Nexton Parkway Improvements What type o…" at bounding box center [824, 410] width 1326 height 589
